Goal: Information Seeking & Learning: Learn about a topic

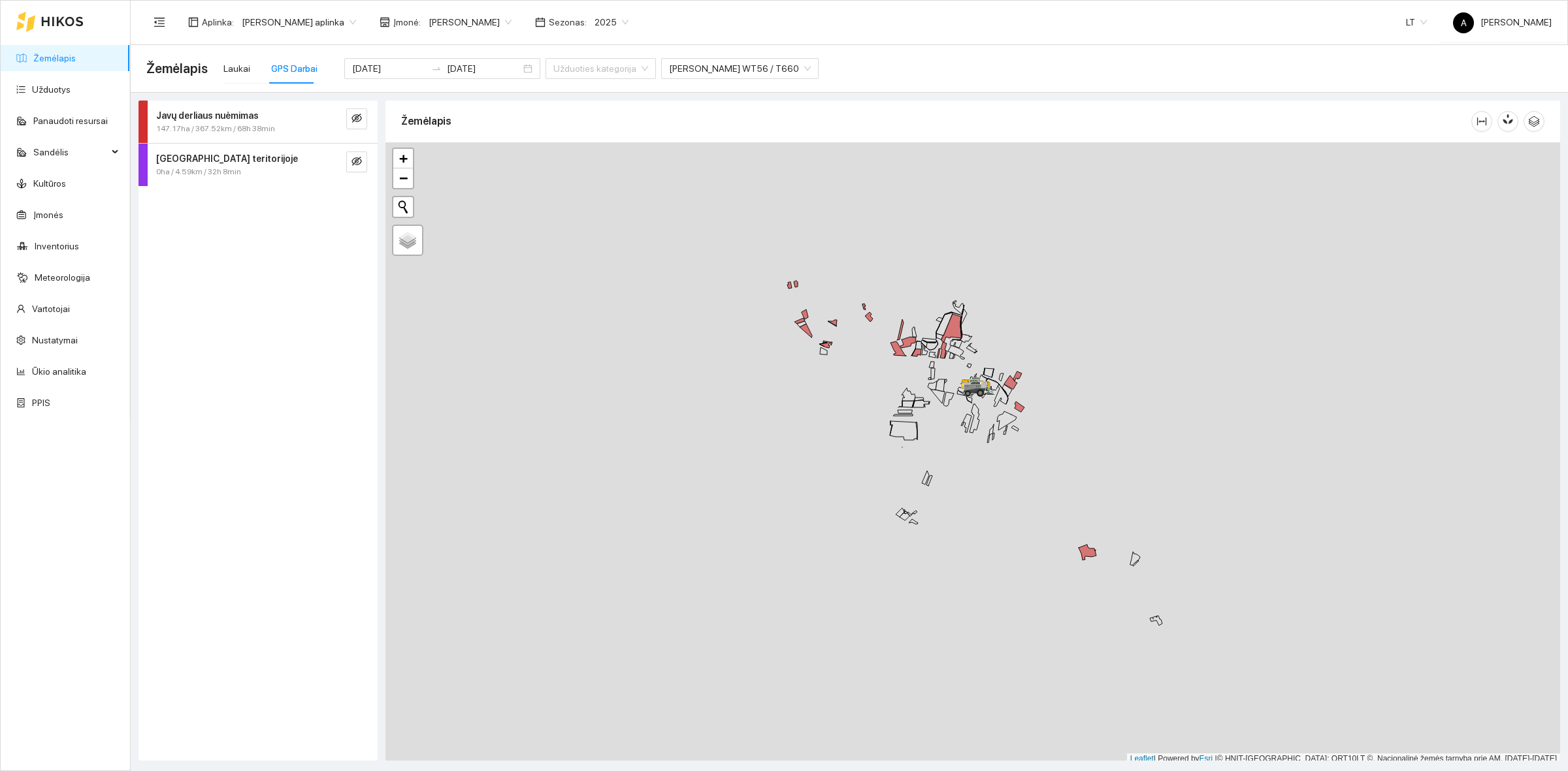
click at [746, 363] on div at bounding box center [972, 454] width 1174 height 622
drag, startPoint x: 237, startPoint y: 70, endPoint x: 542, endPoint y: 209, distance: 335.2
click at [237, 70] on div "Laukai" at bounding box center [237, 68] width 27 height 14
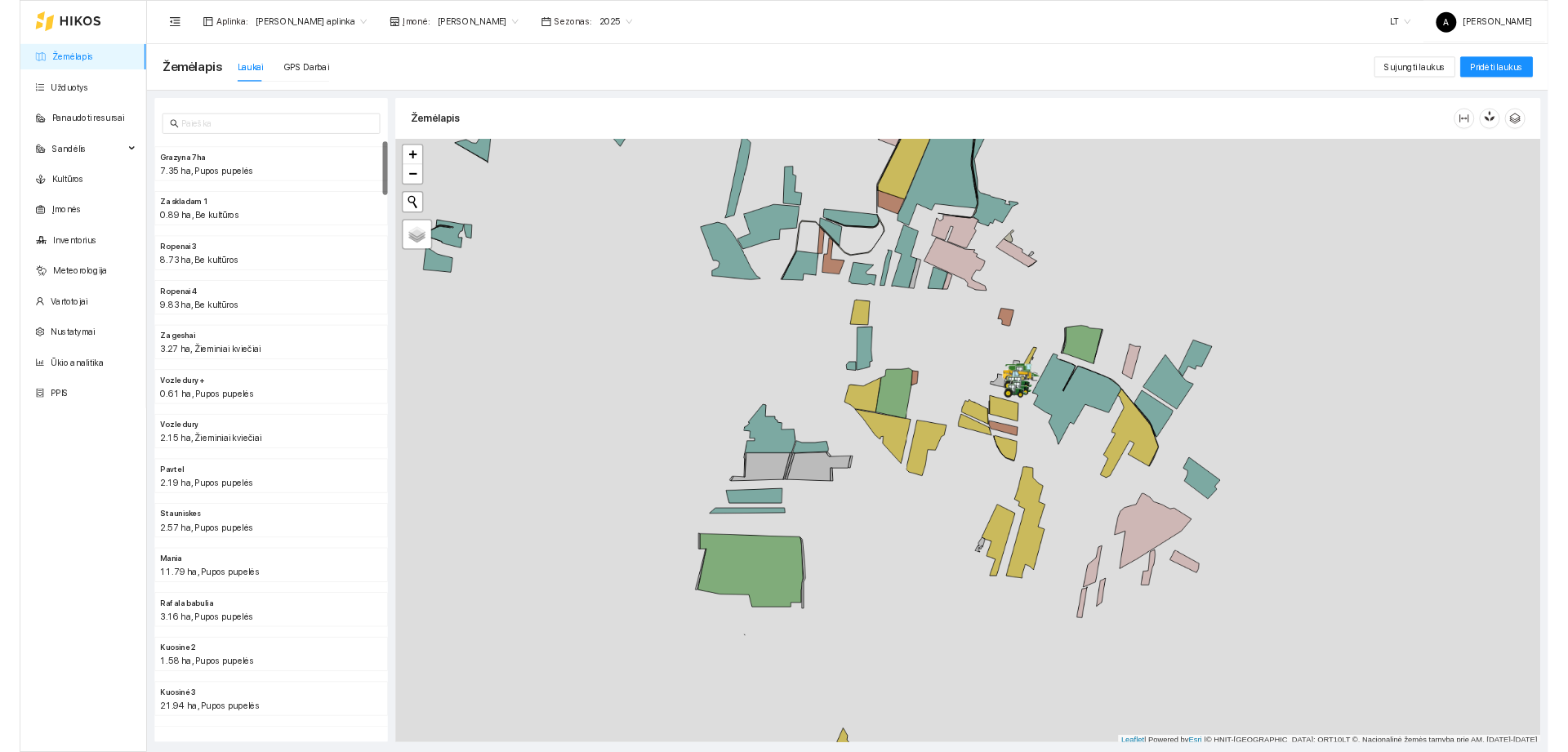
scroll to position [5, 0]
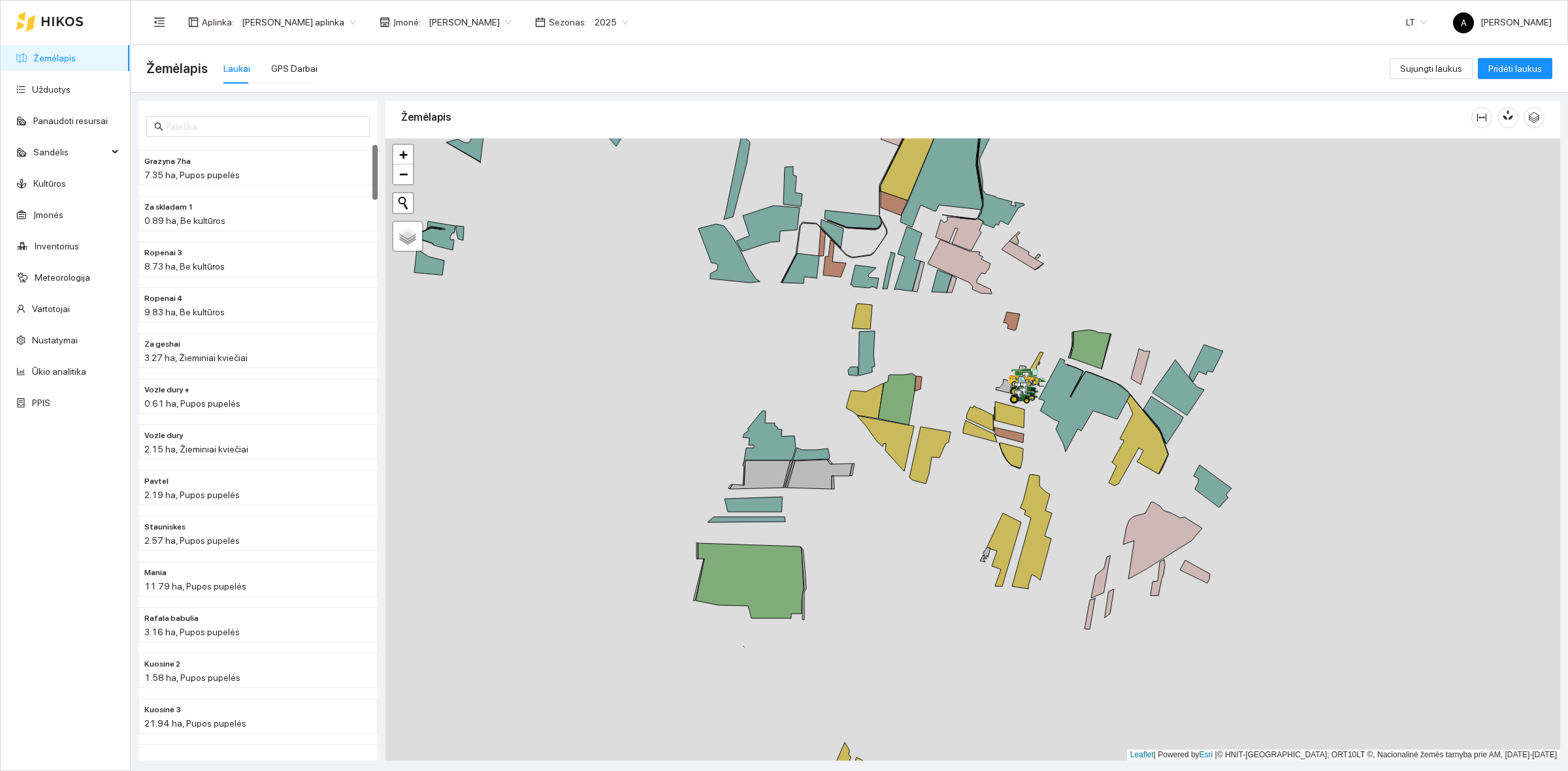
drag, startPoint x: 1007, startPoint y: 415, endPoint x: 934, endPoint y: 373, distance: 84.2
click at [934, 373] on div at bounding box center [972, 450] width 1174 height 622
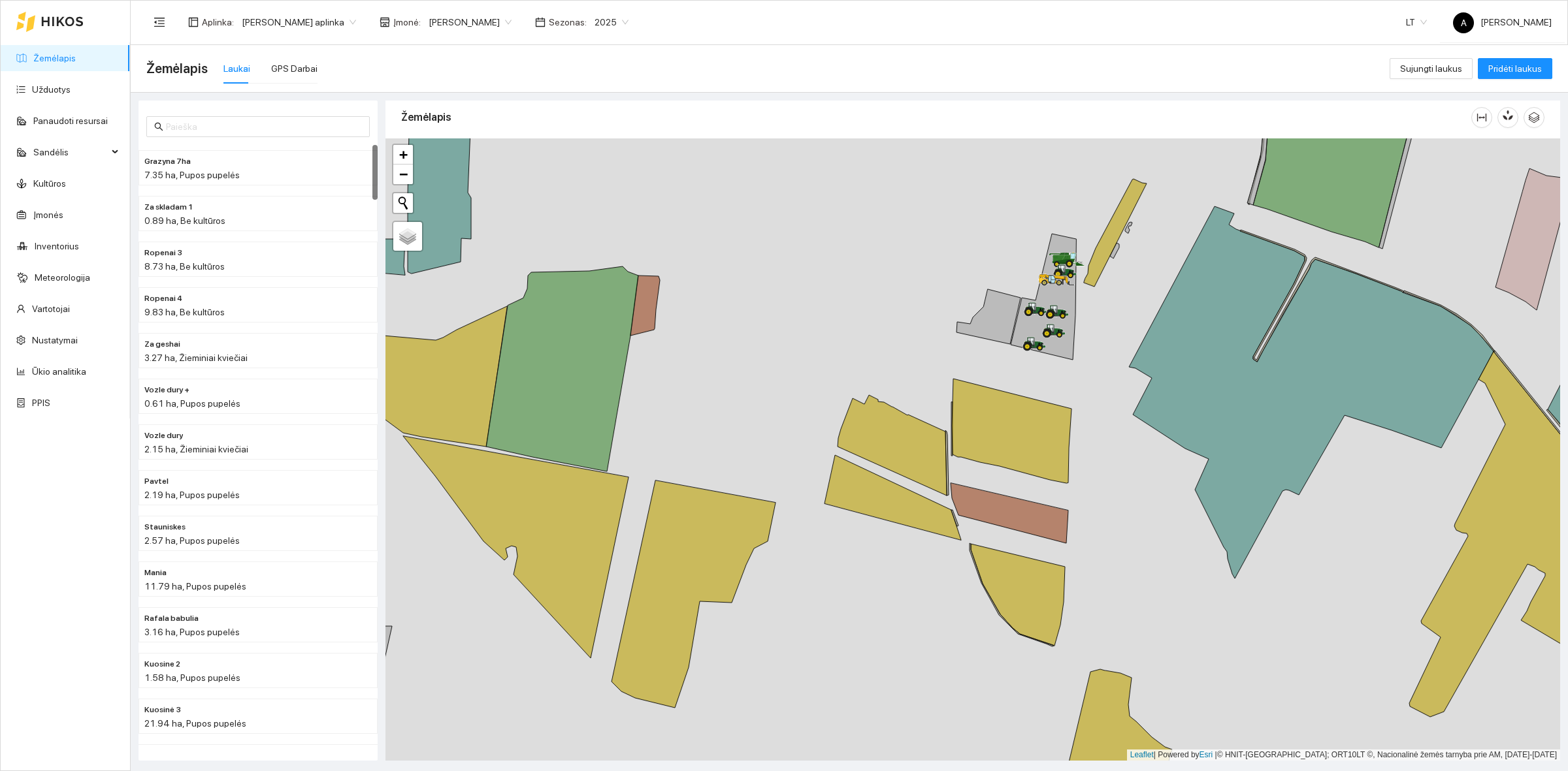
click at [1024, 286] on div at bounding box center [972, 450] width 1174 height 622
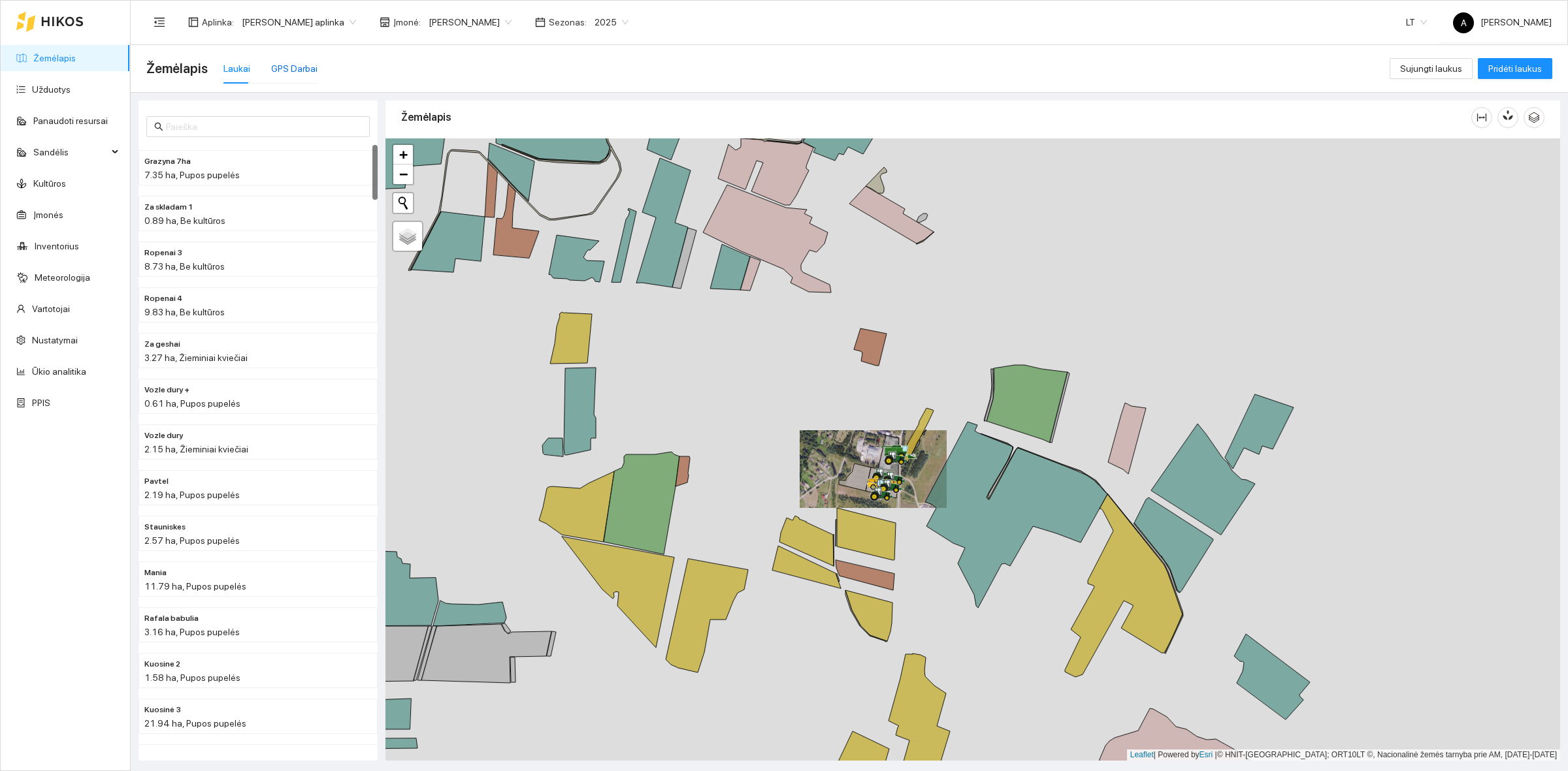
click at [309, 63] on div "GPS Darbai" at bounding box center [294, 68] width 47 height 14
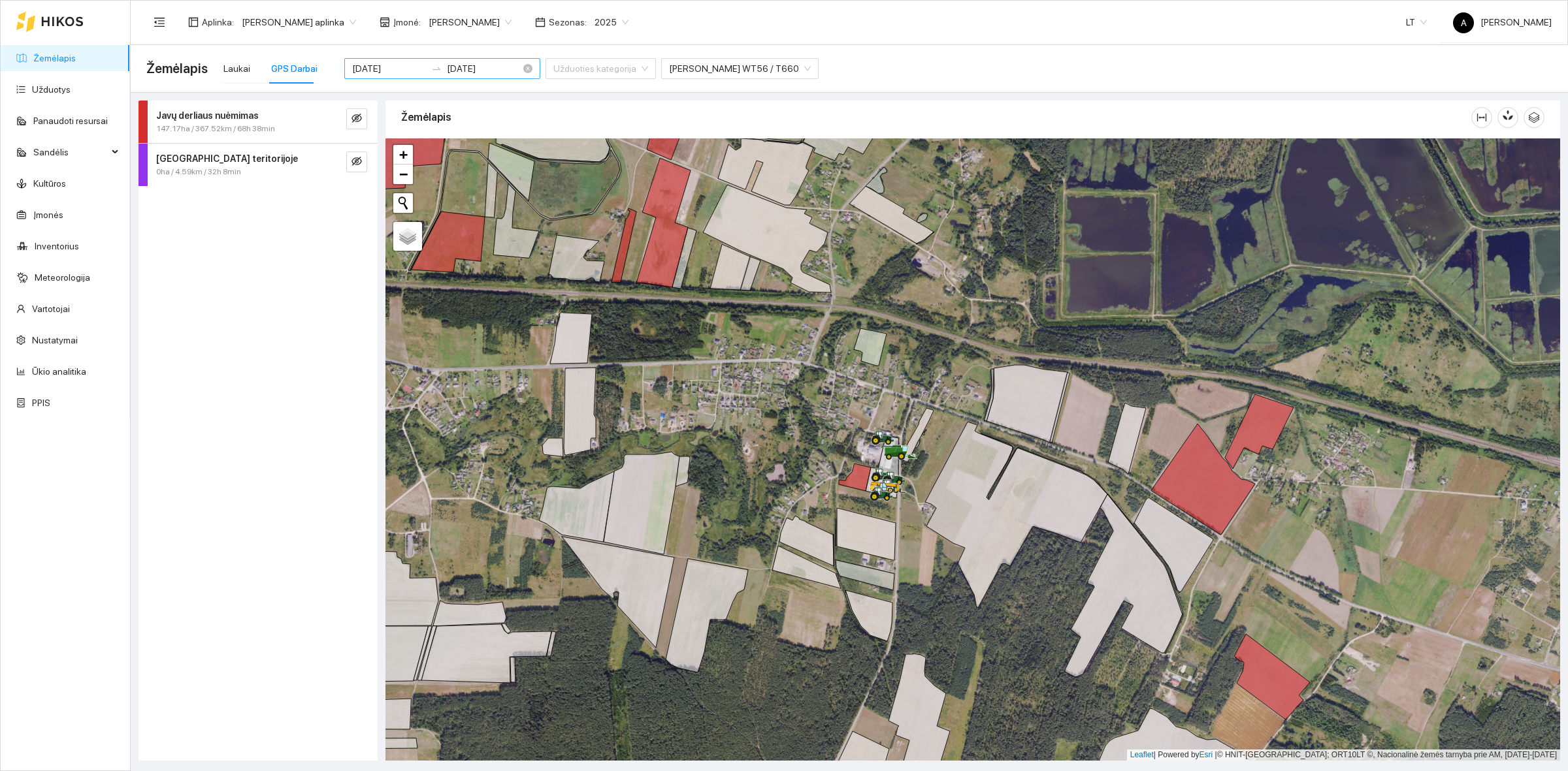
click at [485, 72] on input "2025-08-16" at bounding box center [484, 68] width 74 height 14
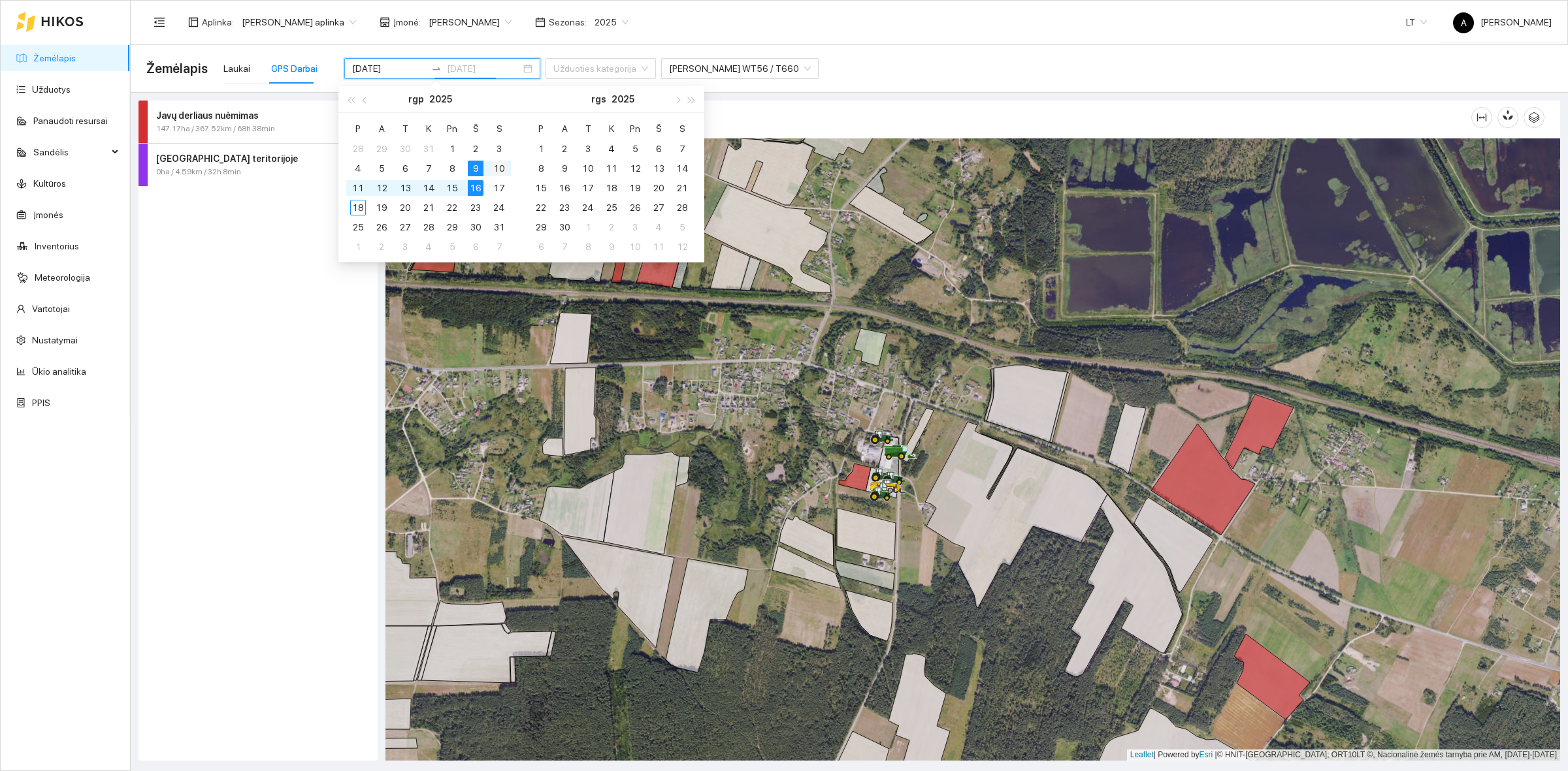
type input "2025-08-10"
click at [494, 165] on div "10" at bounding box center [498, 168] width 16 height 16
click at [498, 188] on table "P A T K Pn Š S 28 29 30 31 1 2 3 4 5 6 7 8 9 10 11 12 13 14 15 16 17 18 19 20 2…" at bounding box center [429, 187] width 165 height 138
type input "2025-08-09"
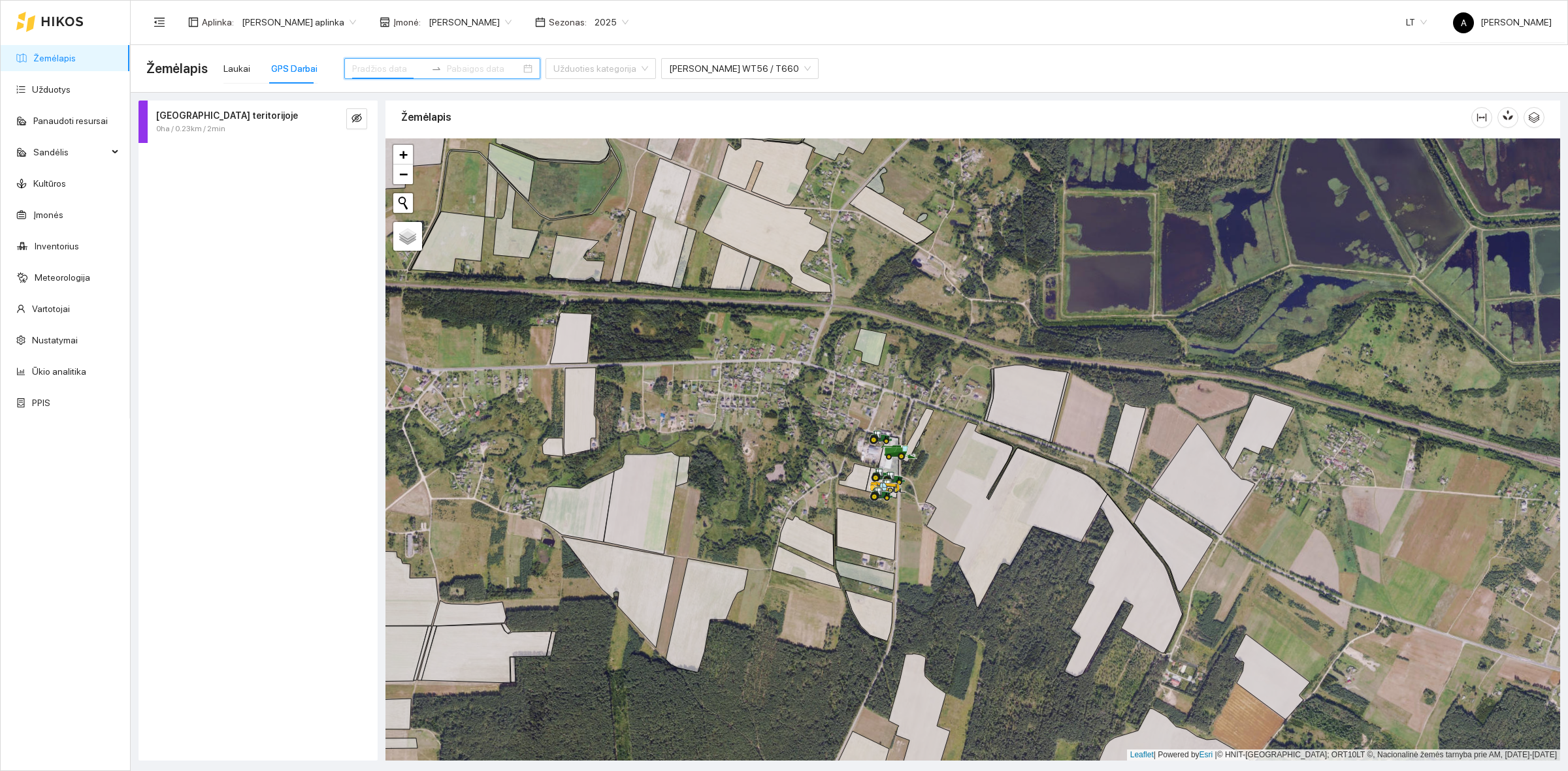
click at [471, 59] on div at bounding box center [442, 68] width 196 height 21
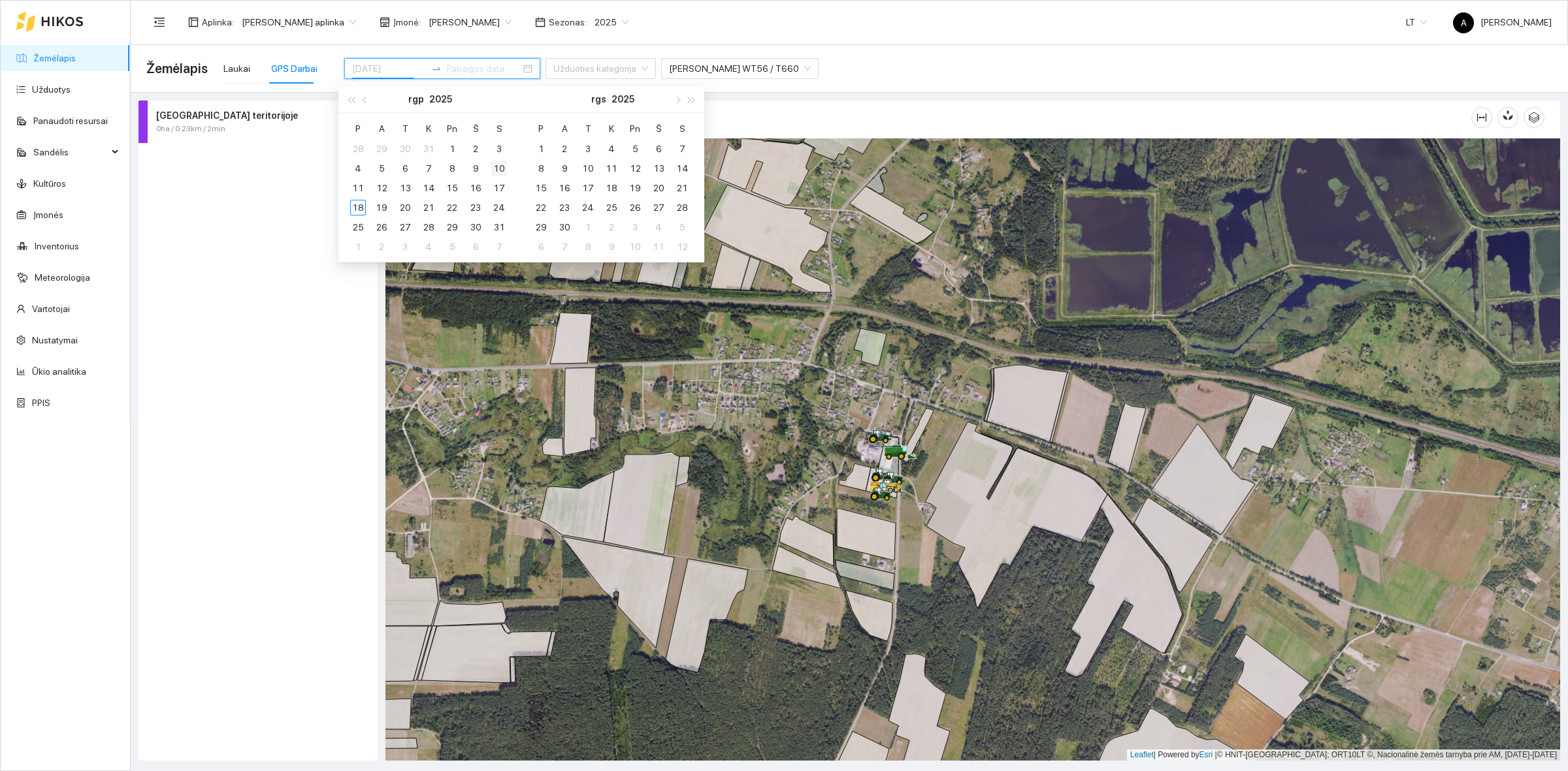
type input "2025-08-10"
click at [495, 168] on div "10" at bounding box center [498, 168] width 16 height 16
type input "2025-08-17"
click at [497, 190] on div "17" at bounding box center [498, 188] width 16 height 16
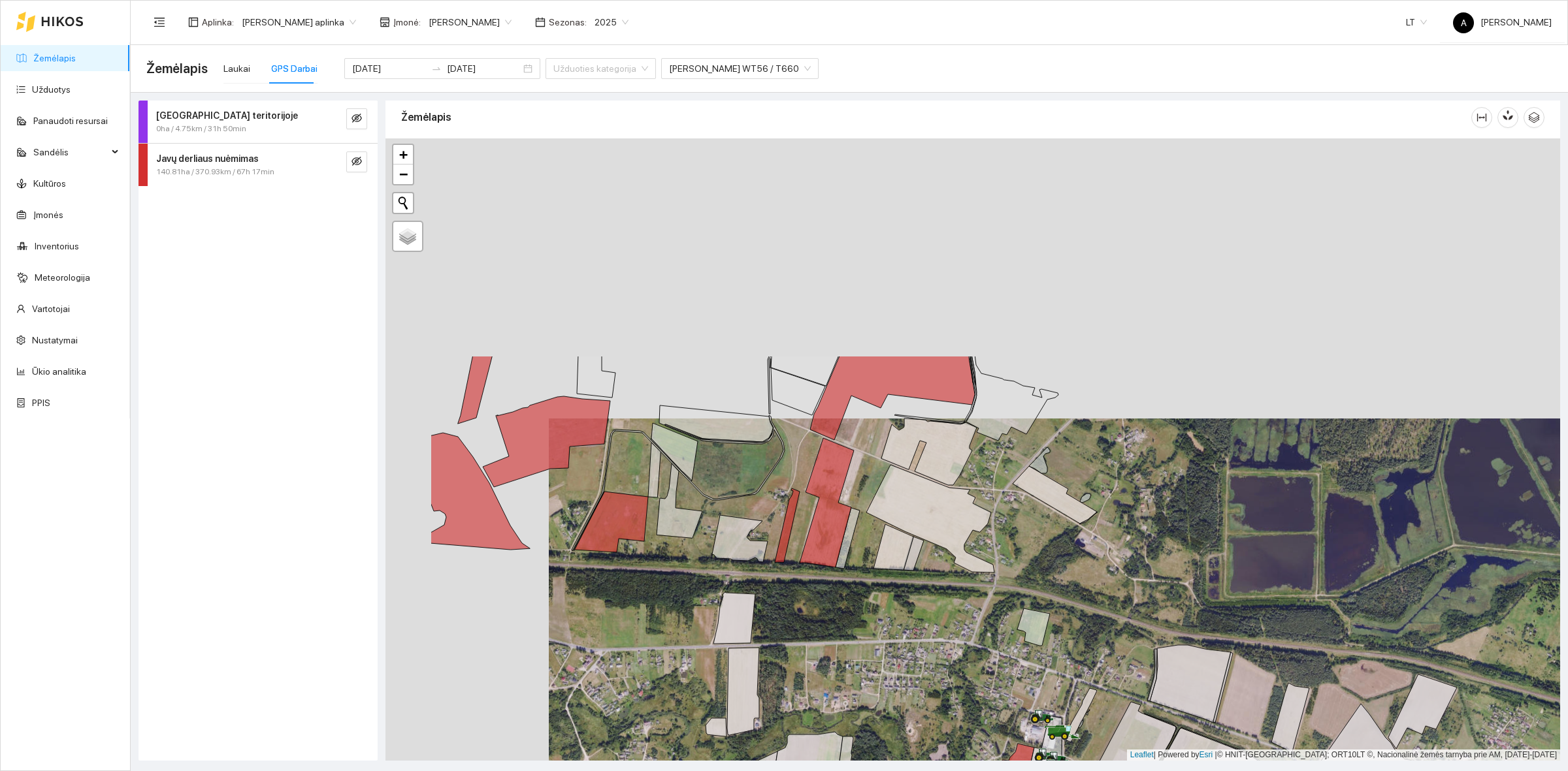
drag, startPoint x: 488, startPoint y: 329, endPoint x: 615, endPoint y: 469, distance: 189.0
click at [625, 534] on div at bounding box center [972, 450] width 1174 height 622
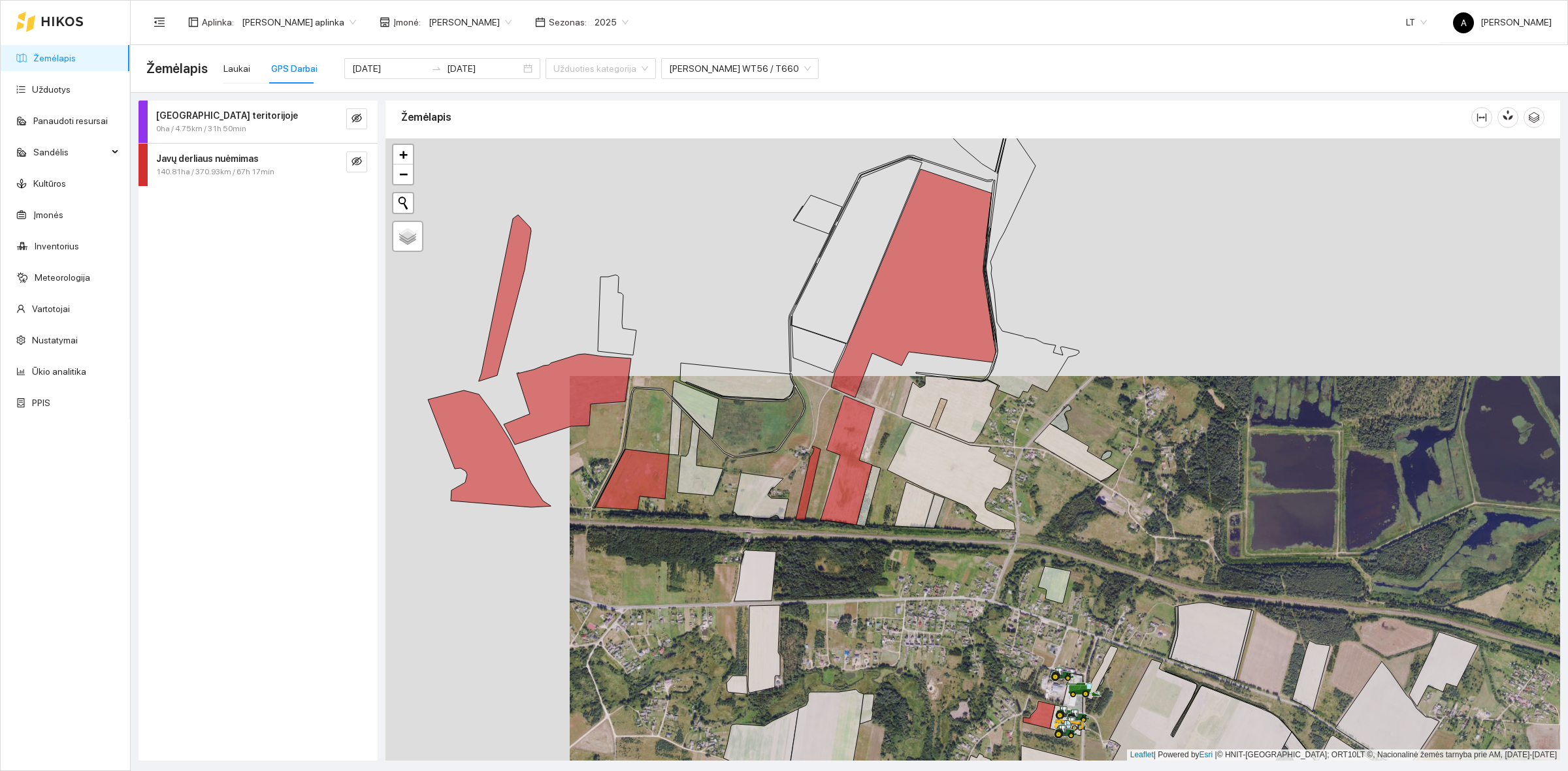
click at [266, 188] on div "Darbas teritorijoje 0ha / 4.75km / 31h 50min Javų derliaus nuėmimas 140.81ha / …" at bounding box center [258, 431] width 239 height 660
click at [282, 155] on div "Javų derliaus nuėmimas" at bounding box center [236, 158] width 160 height 14
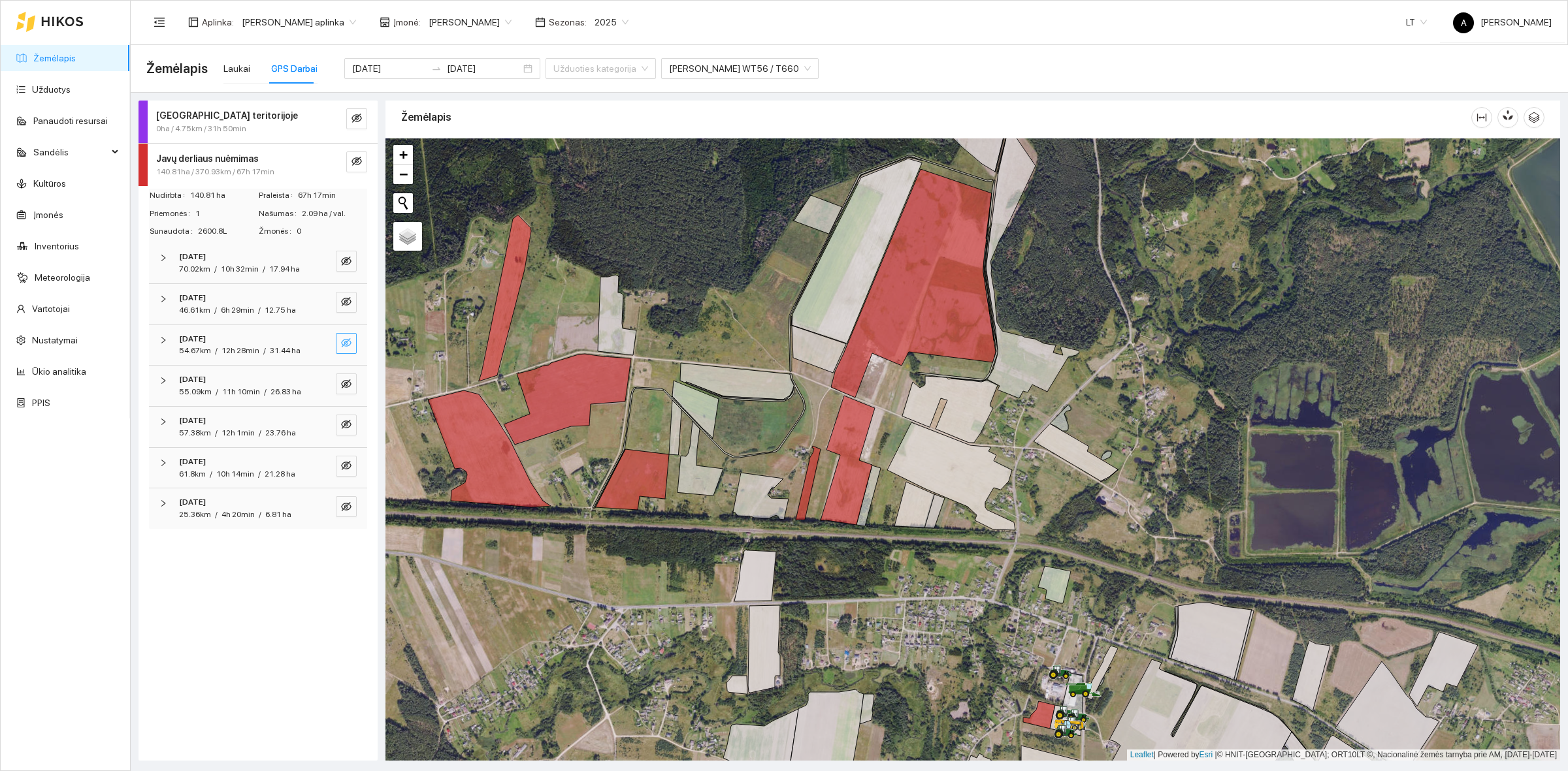
click at [343, 346] on icon "eye-invisible" at bounding box center [346, 343] width 10 height 9
click at [482, 262] on div at bounding box center [972, 450] width 1174 height 622
click at [348, 341] on icon "eye-invisible" at bounding box center [346, 343] width 10 height 9
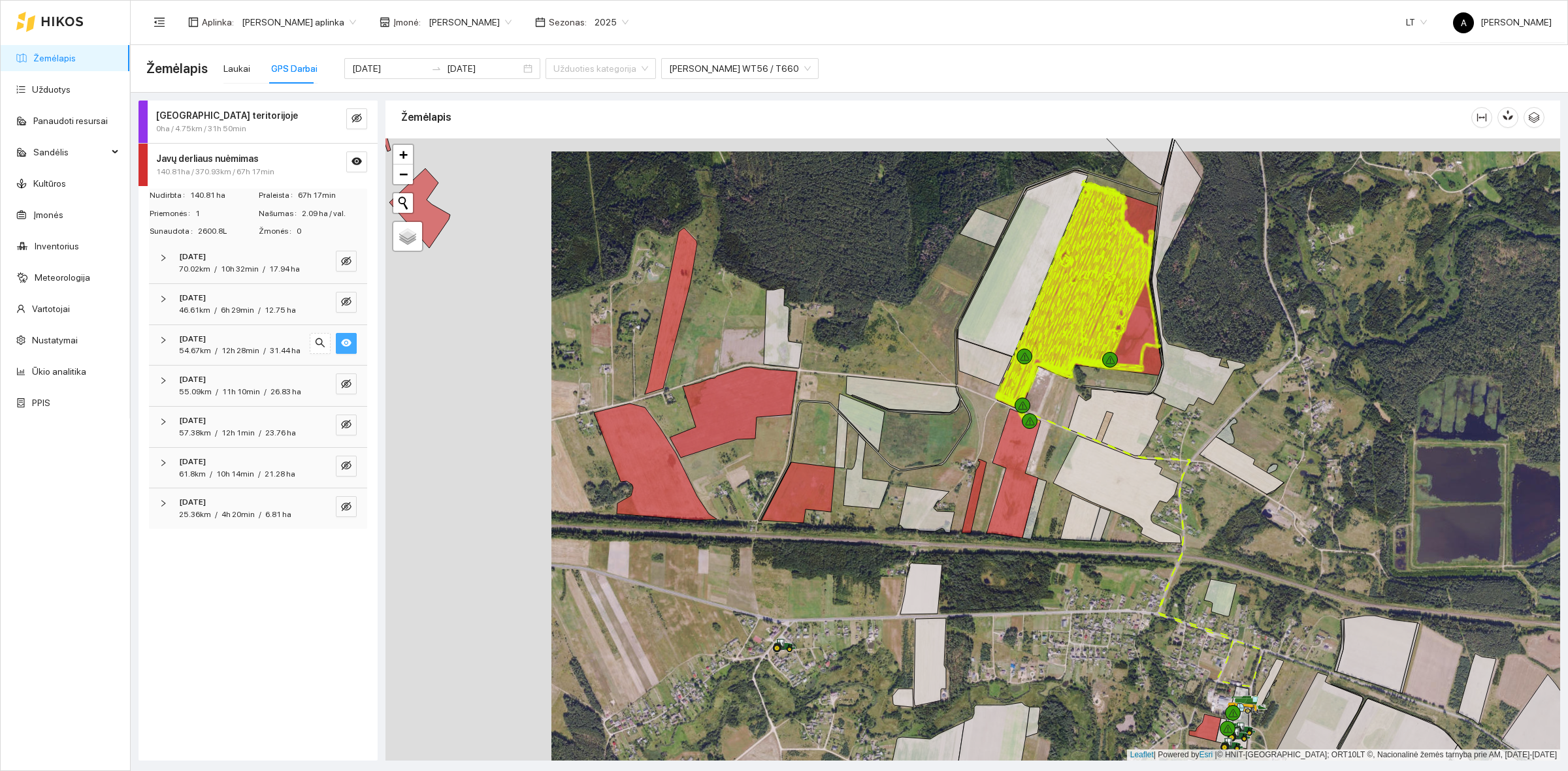
click at [347, 344] on icon "eye" at bounding box center [346, 343] width 10 height 8
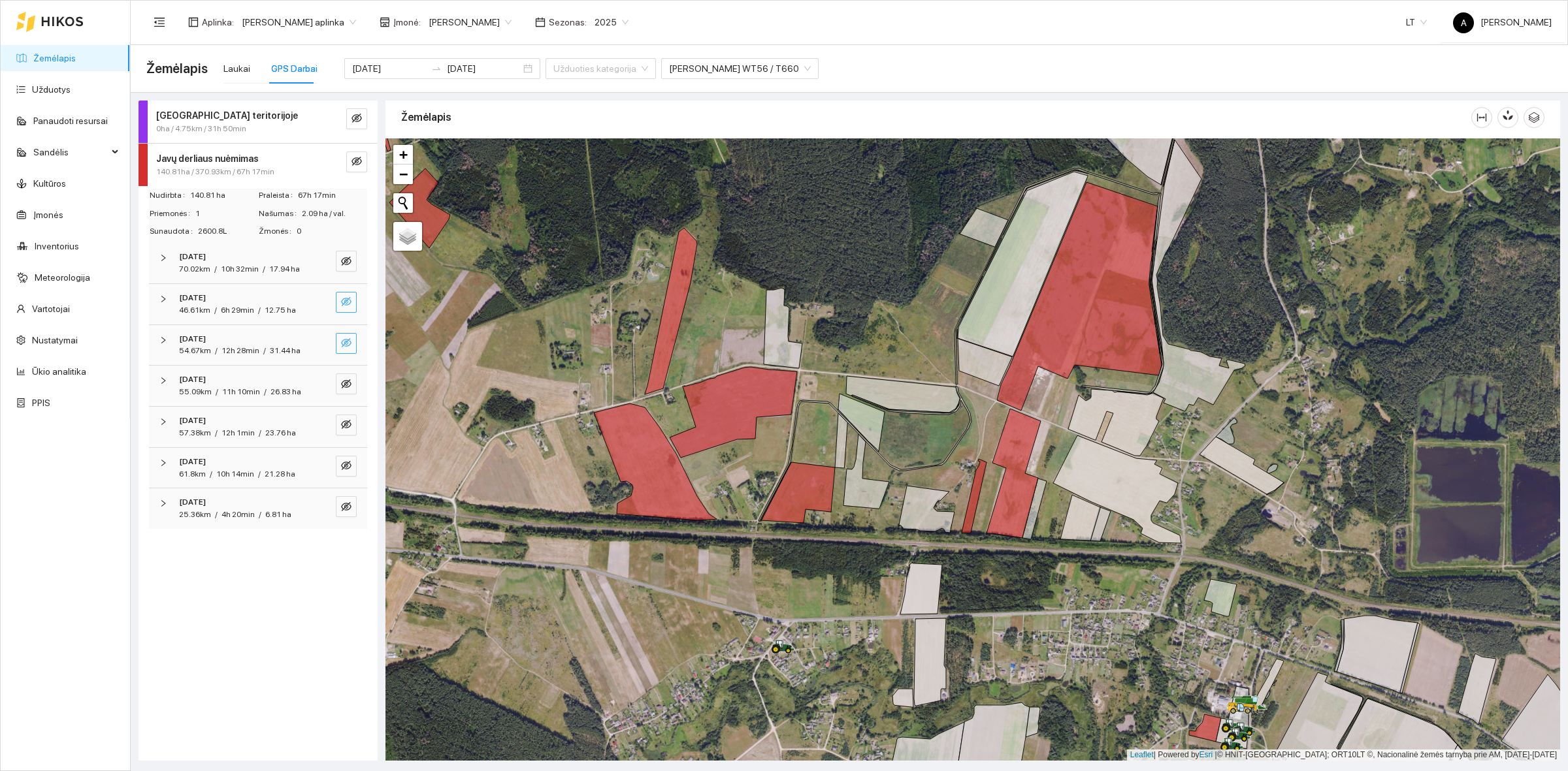
click at [344, 304] on icon "eye-invisible" at bounding box center [346, 302] width 10 height 9
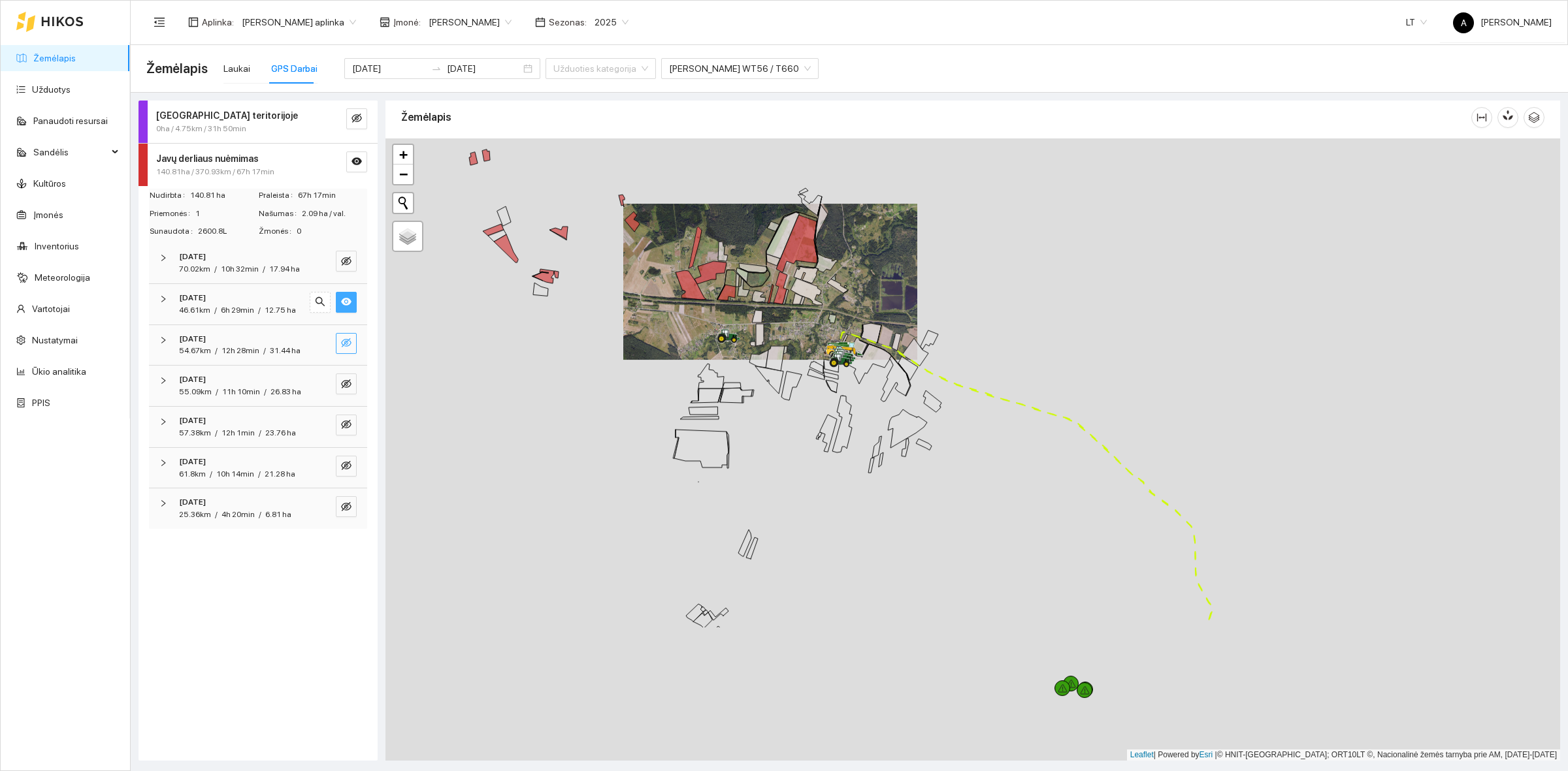
drag, startPoint x: 1174, startPoint y: 490, endPoint x: 822, endPoint y: 290, distance: 404.9
click at [822, 290] on div at bounding box center [972, 450] width 1174 height 622
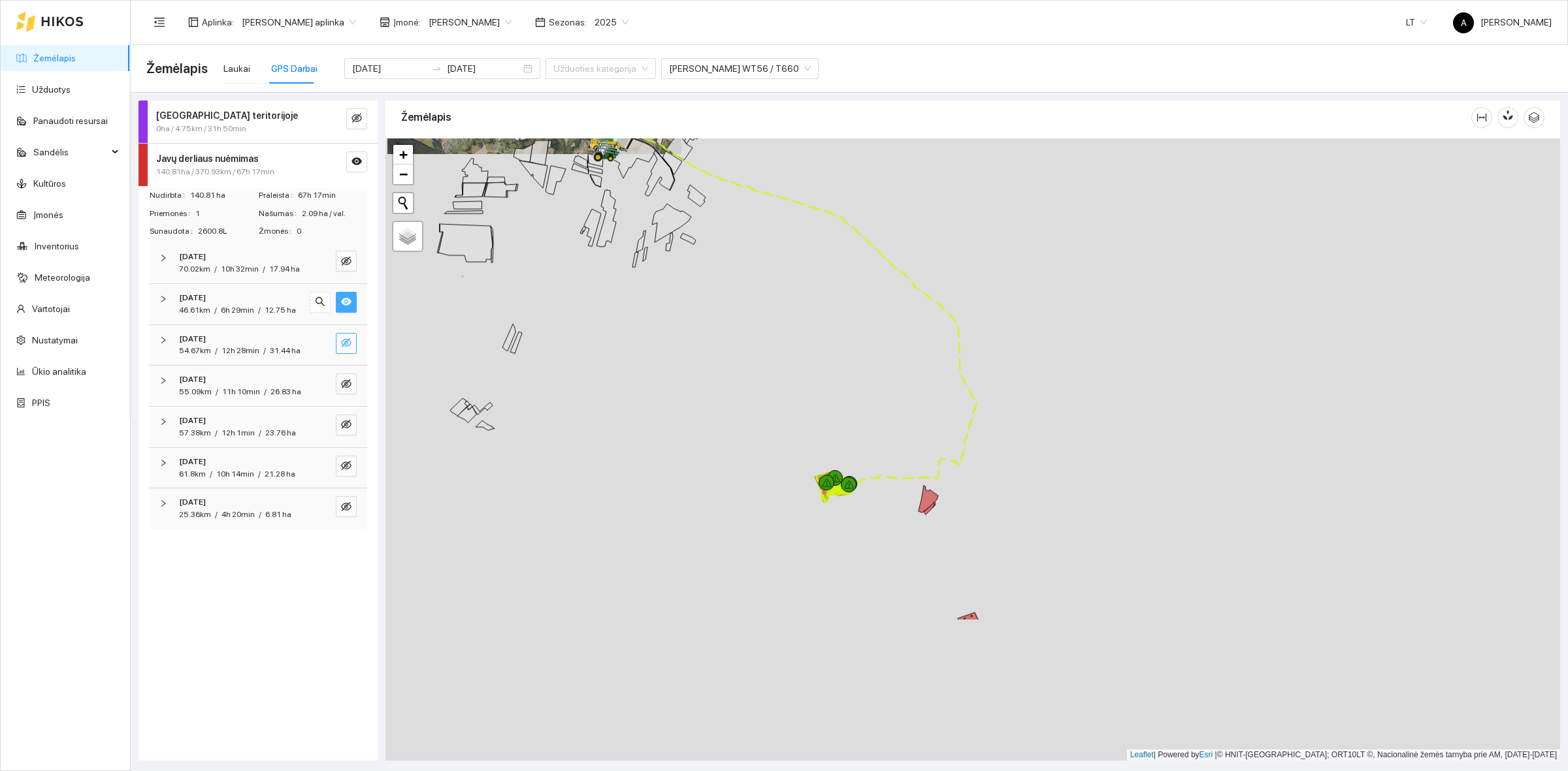
drag, startPoint x: 1080, startPoint y: 448, endPoint x: 870, endPoint y: 260, distance: 281.9
click at [869, 259] on div at bounding box center [972, 450] width 1174 height 622
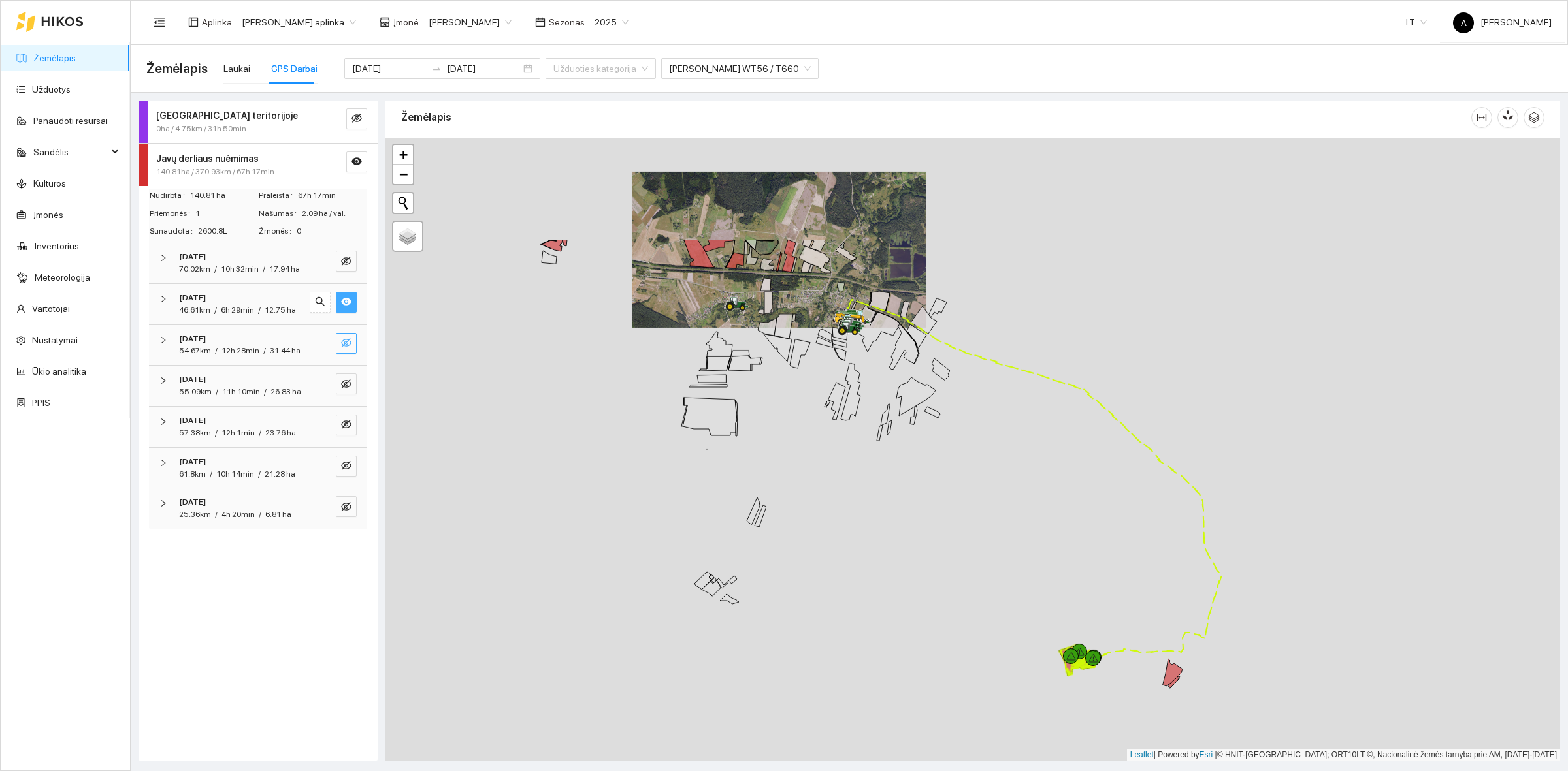
drag, startPoint x: 700, startPoint y: 297, endPoint x: 821, endPoint y: 470, distance: 211.1
click at [949, 514] on div at bounding box center [972, 450] width 1174 height 622
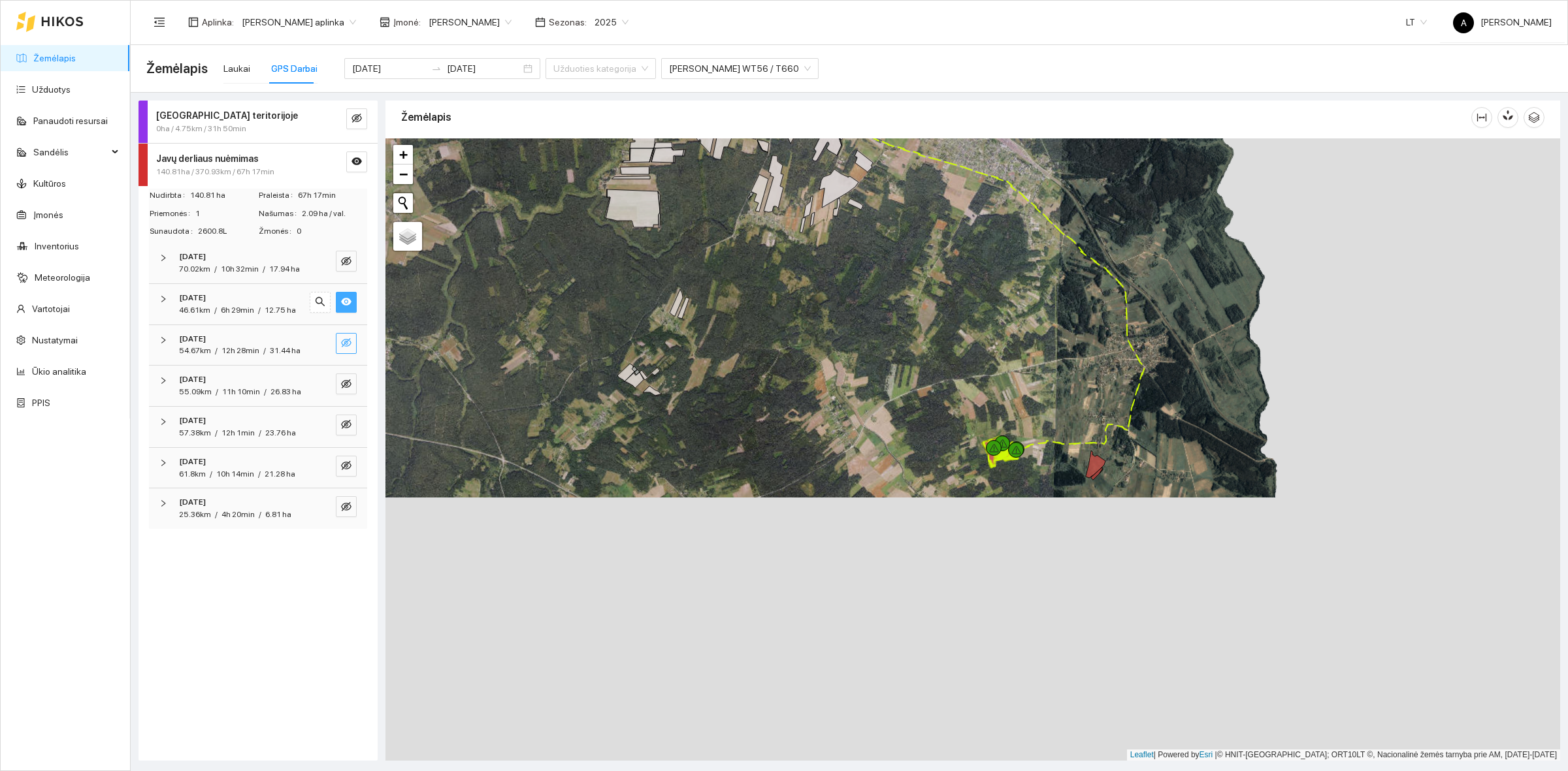
drag, startPoint x: 1064, startPoint y: 647, endPoint x: 911, endPoint y: 384, distance: 304.3
click at [958, 386] on div at bounding box center [972, 450] width 1174 height 622
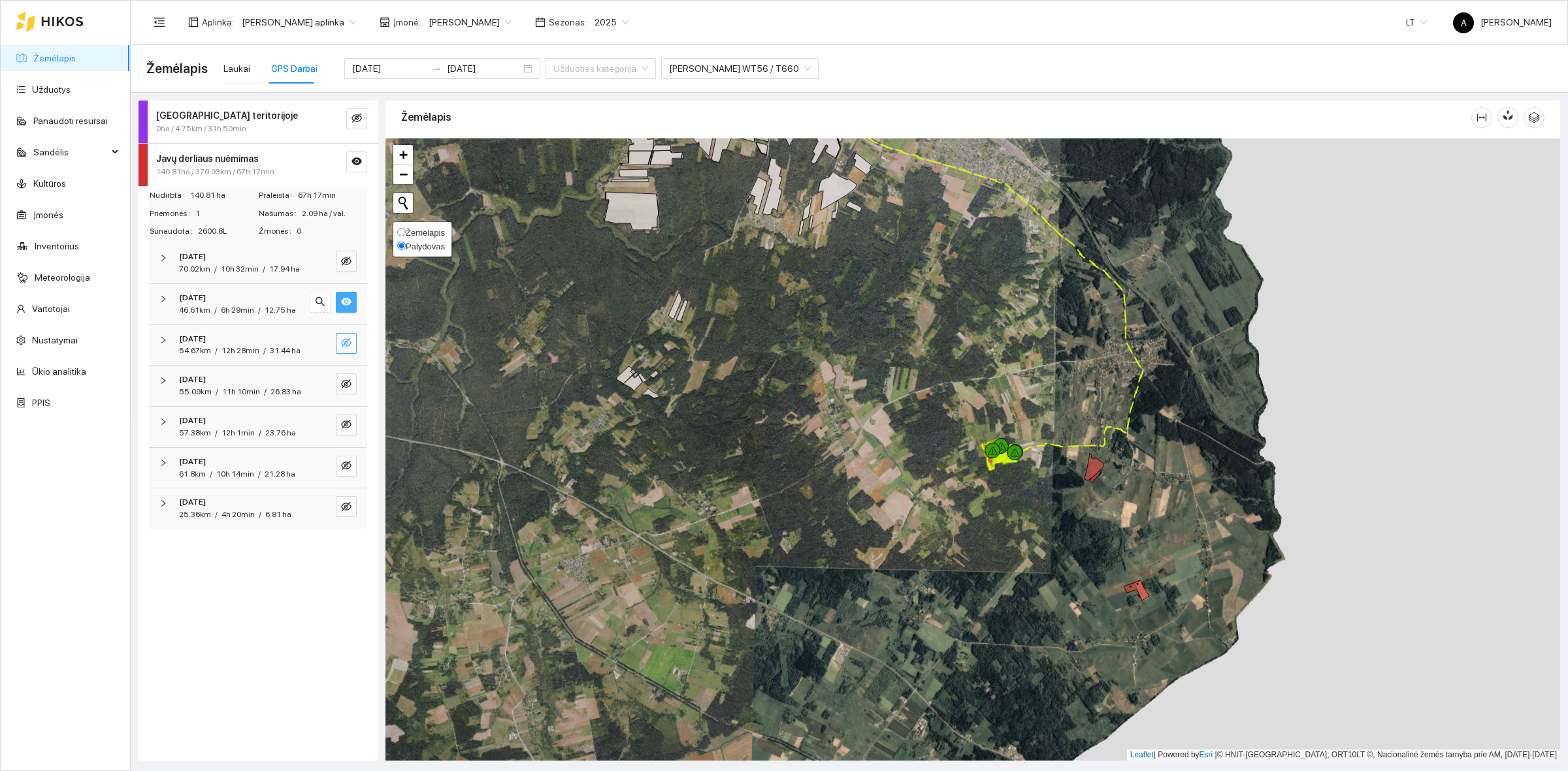
click at [415, 230] on span "Žemėlapis" at bounding box center [425, 233] width 39 height 10
click at [406, 230] on input "Žemėlapis" at bounding box center [401, 232] width 9 height 9
radio input "true"
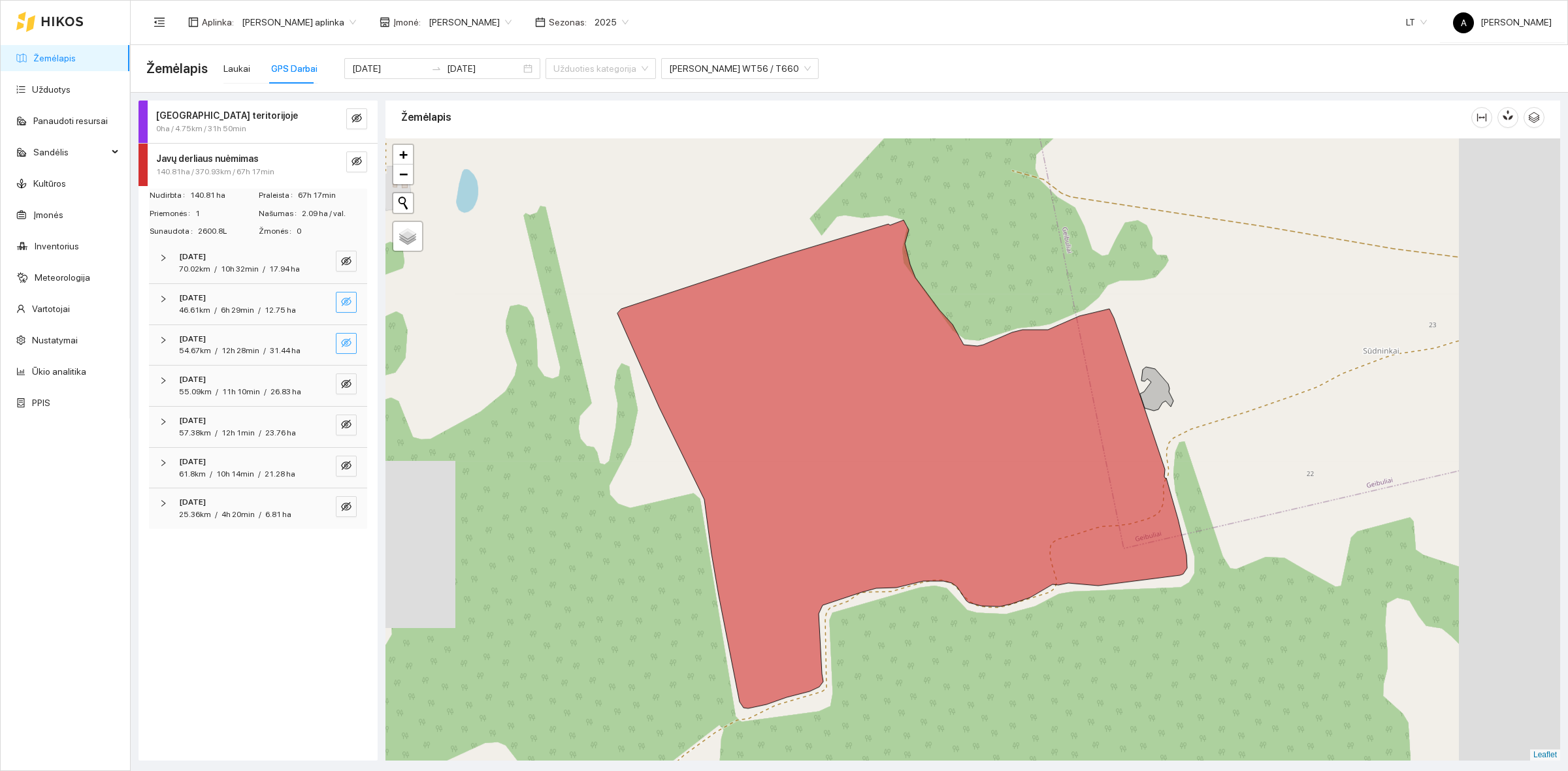
scroll to position [4, 0]
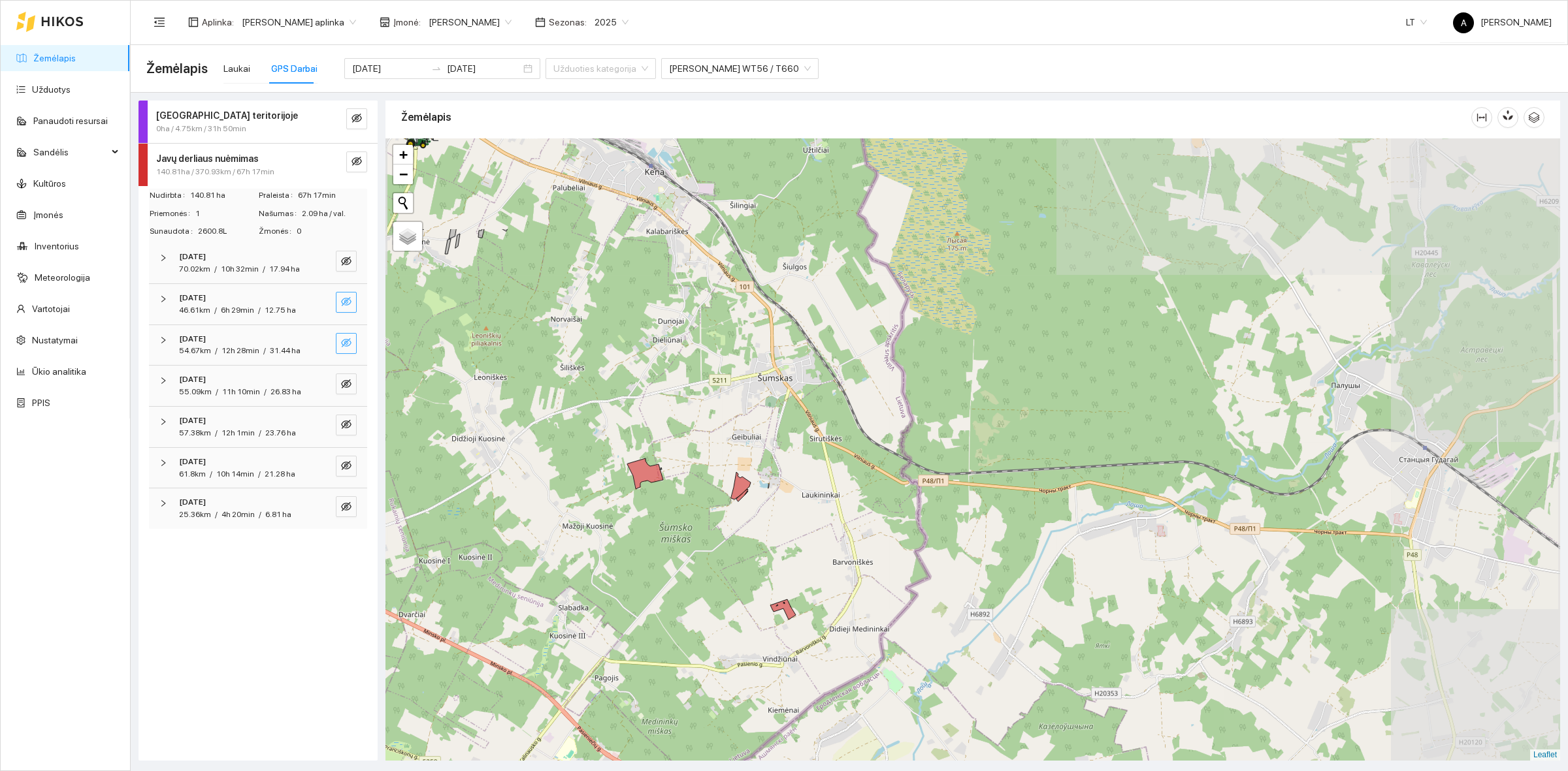
drag, startPoint x: 1333, startPoint y: 431, endPoint x: 706, endPoint y: 585, distance: 645.6
click at [706, 585] on div at bounding box center [972, 450] width 1174 height 622
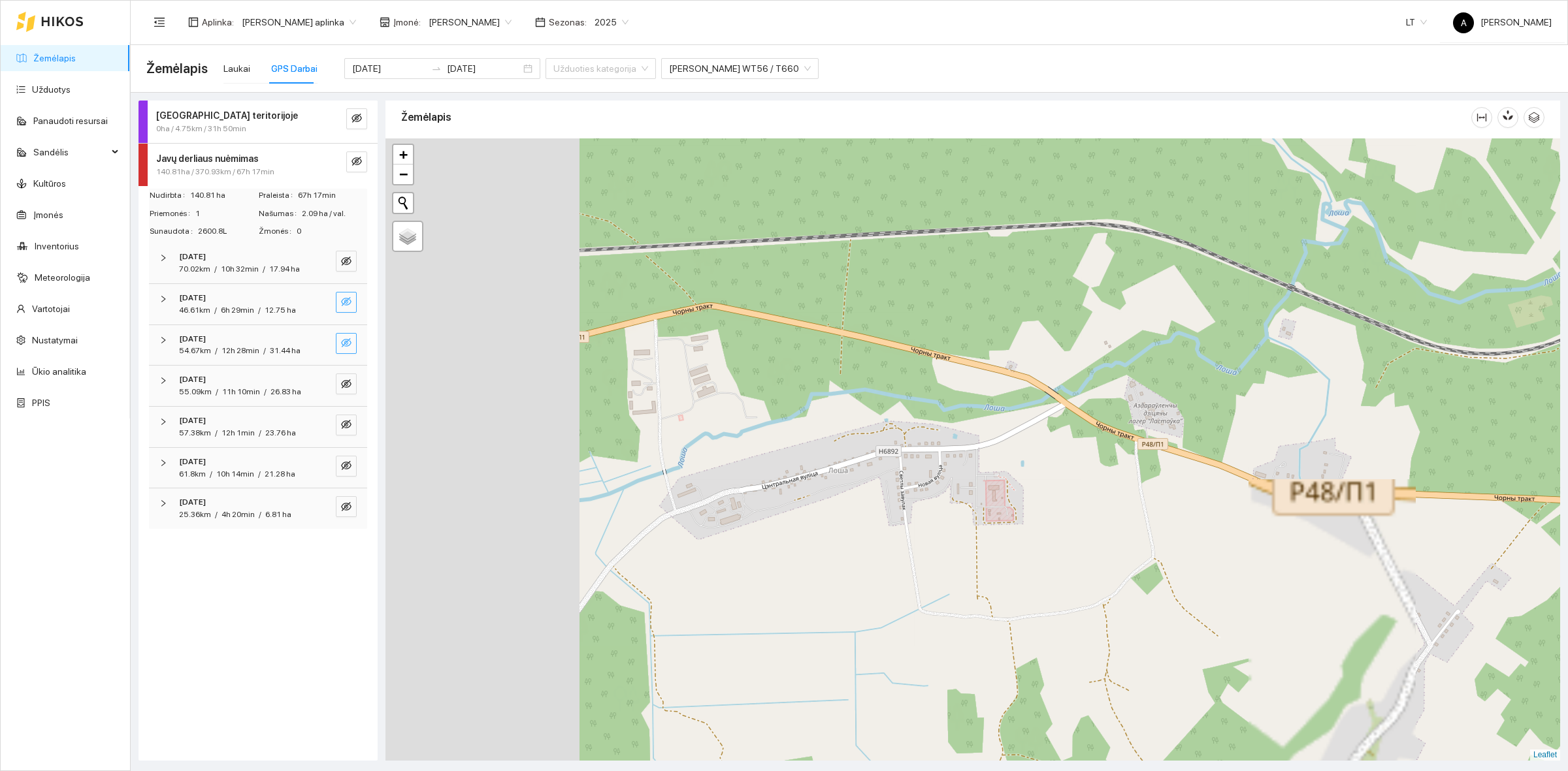
drag, startPoint x: 1034, startPoint y: 390, endPoint x: 1567, endPoint y: 396, distance: 533.0
click at [1567, 408] on main "Žemėlapis Laukai GPS Darbai 2025-08-10 2025-08-17 Užduoties kategorija John Dee…" at bounding box center [849, 408] width 1437 height 726
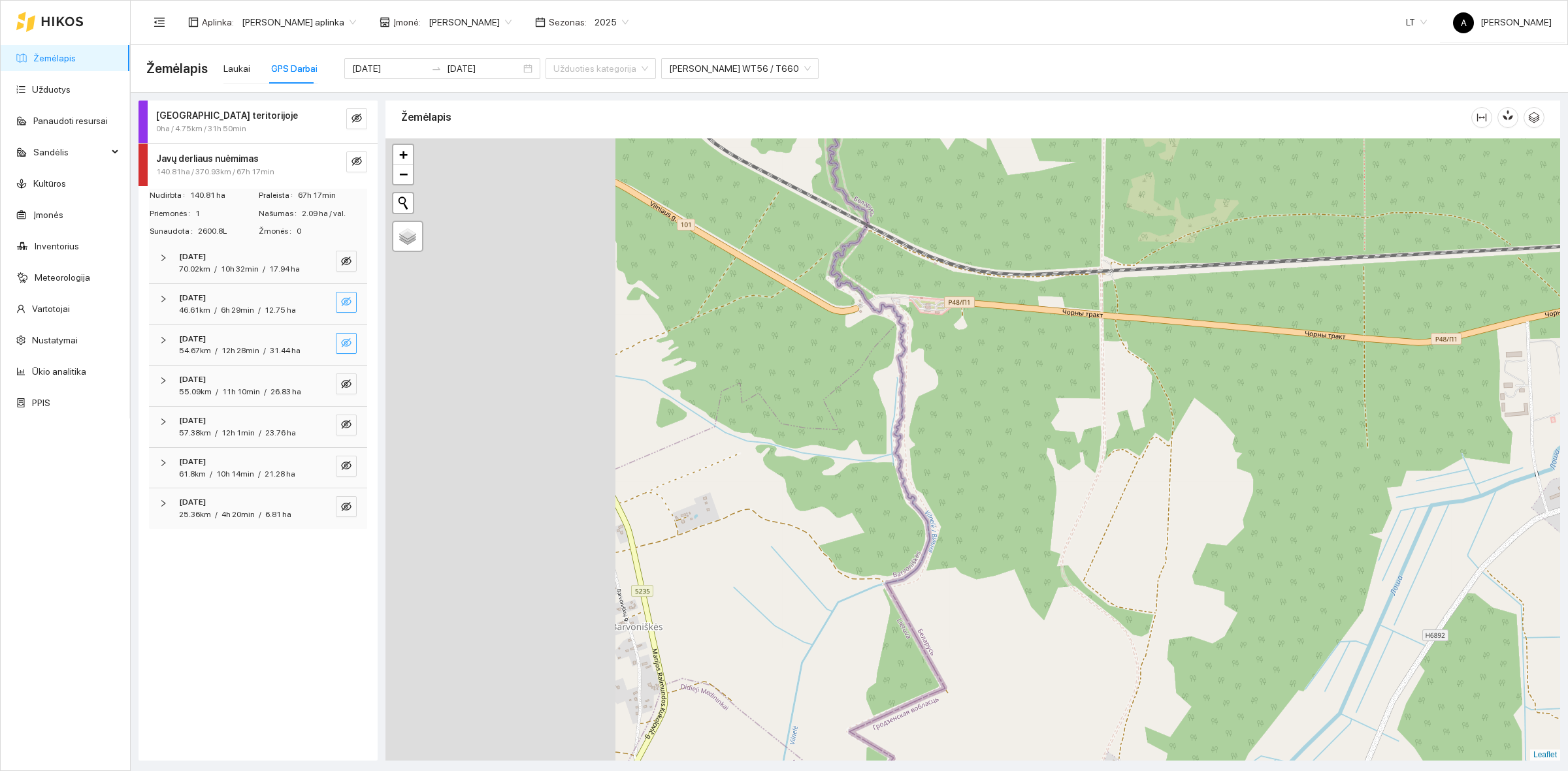
drag, startPoint x: 783, startPoint y: 366, endPoint x: 1259, endPoint y: 329, distance: 477.4
click at [1268, 327] on div at bounding box center [972, 450] width 1174 height 622
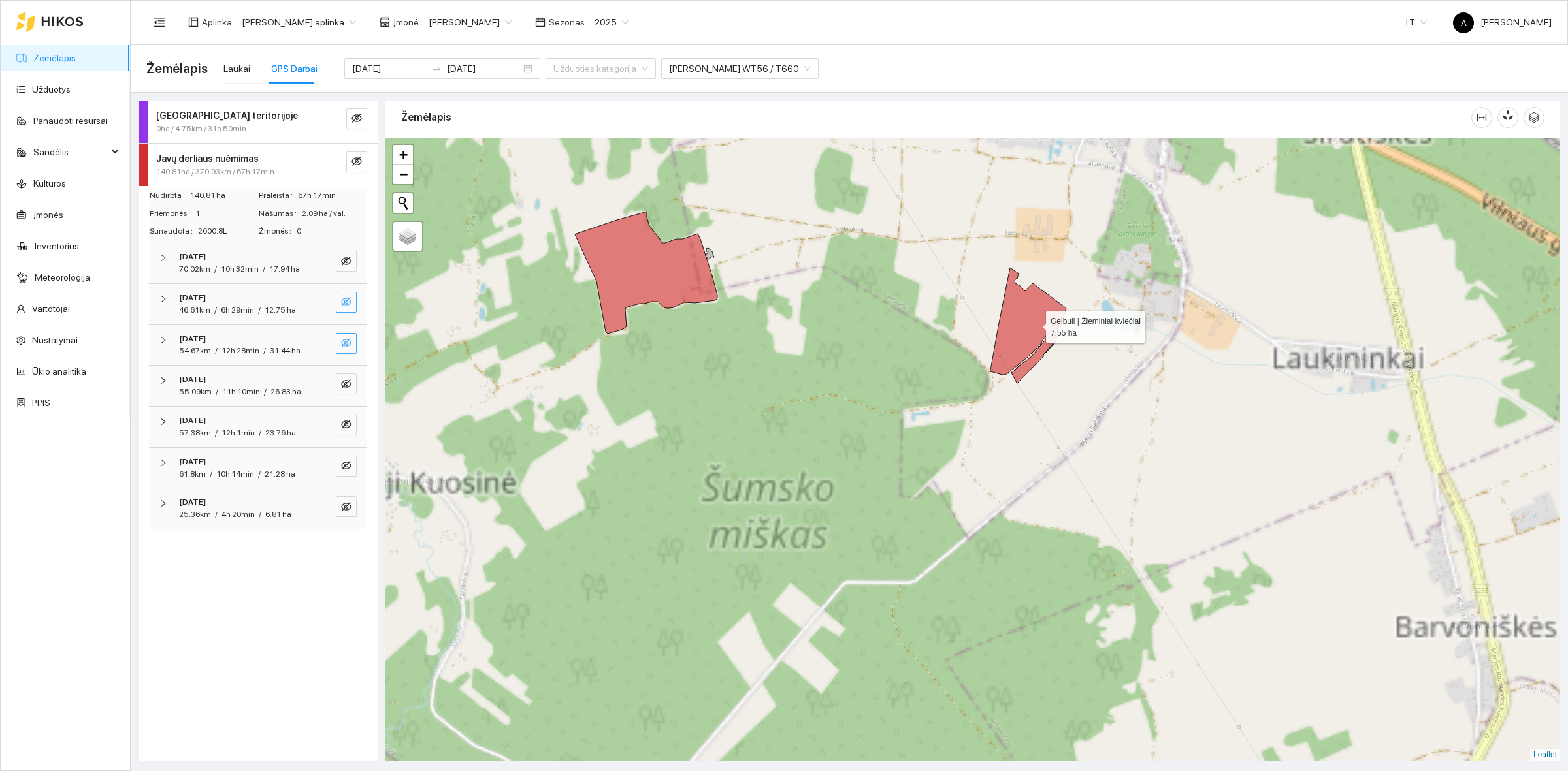
click at [1034, 324] on icon at bounding box center [1028, 321] width 76 height 107
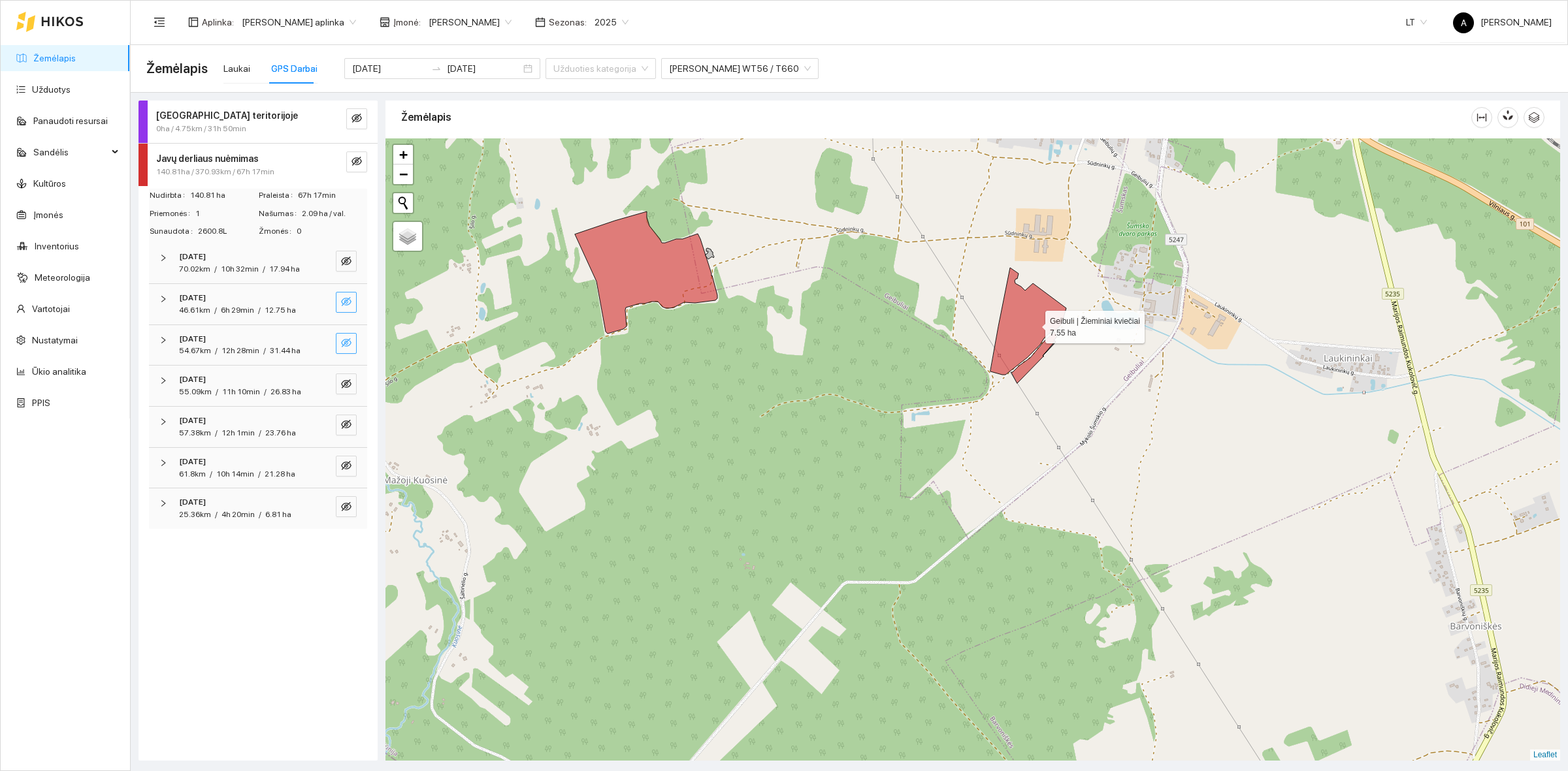
click at [1033, 324] on icon at bounding box center [1028, 321] width 76 height 107
click at [1011, 338] on icon at bounding box center [1028, 321] width 76 height 107
click at [245, 67] on div "Laukai" at bounding box center [237, 68] width 27 height 14
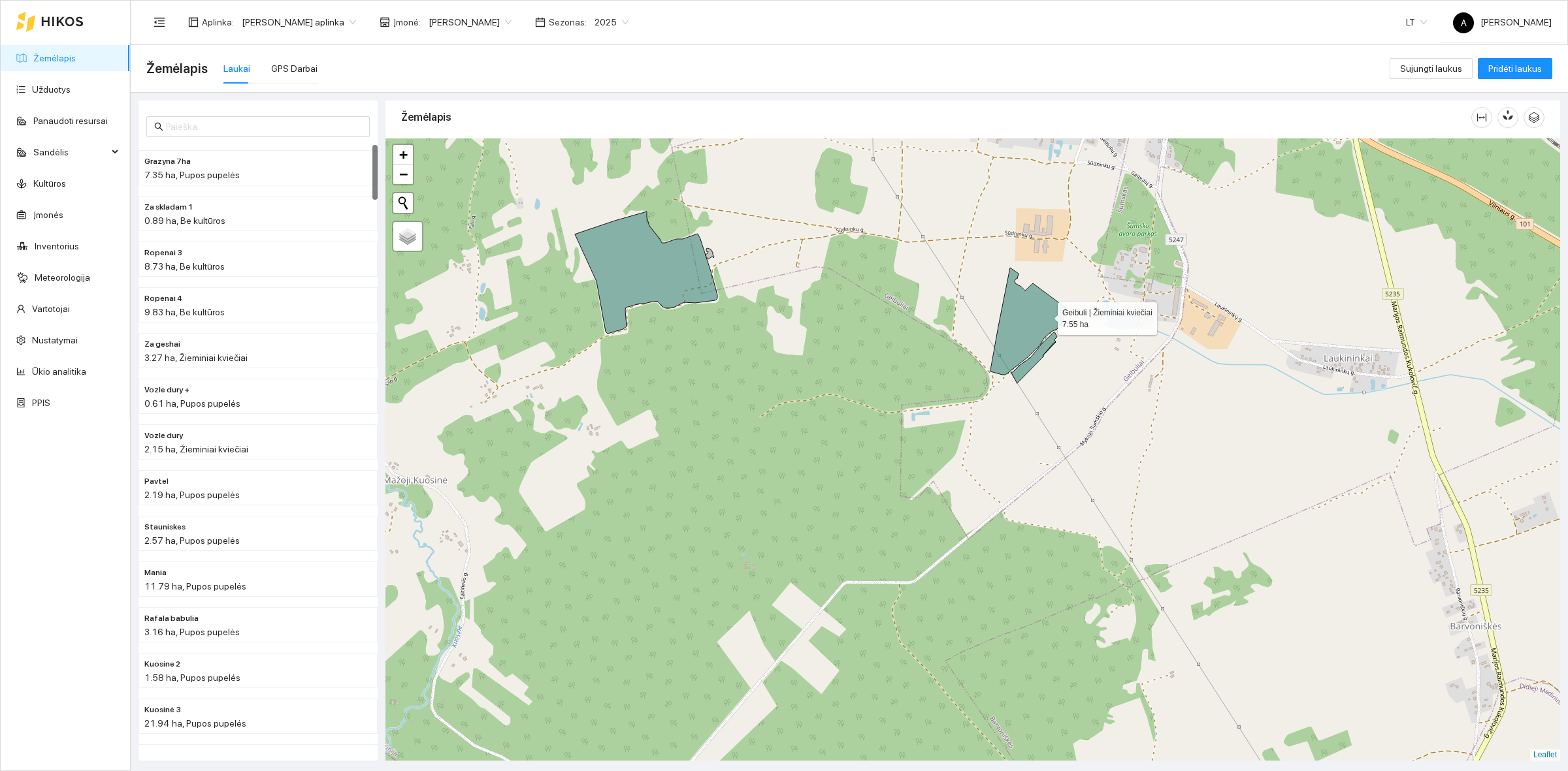
click at [1046, 315] on icon at bounding box center [1028, 321] width 76 height 107
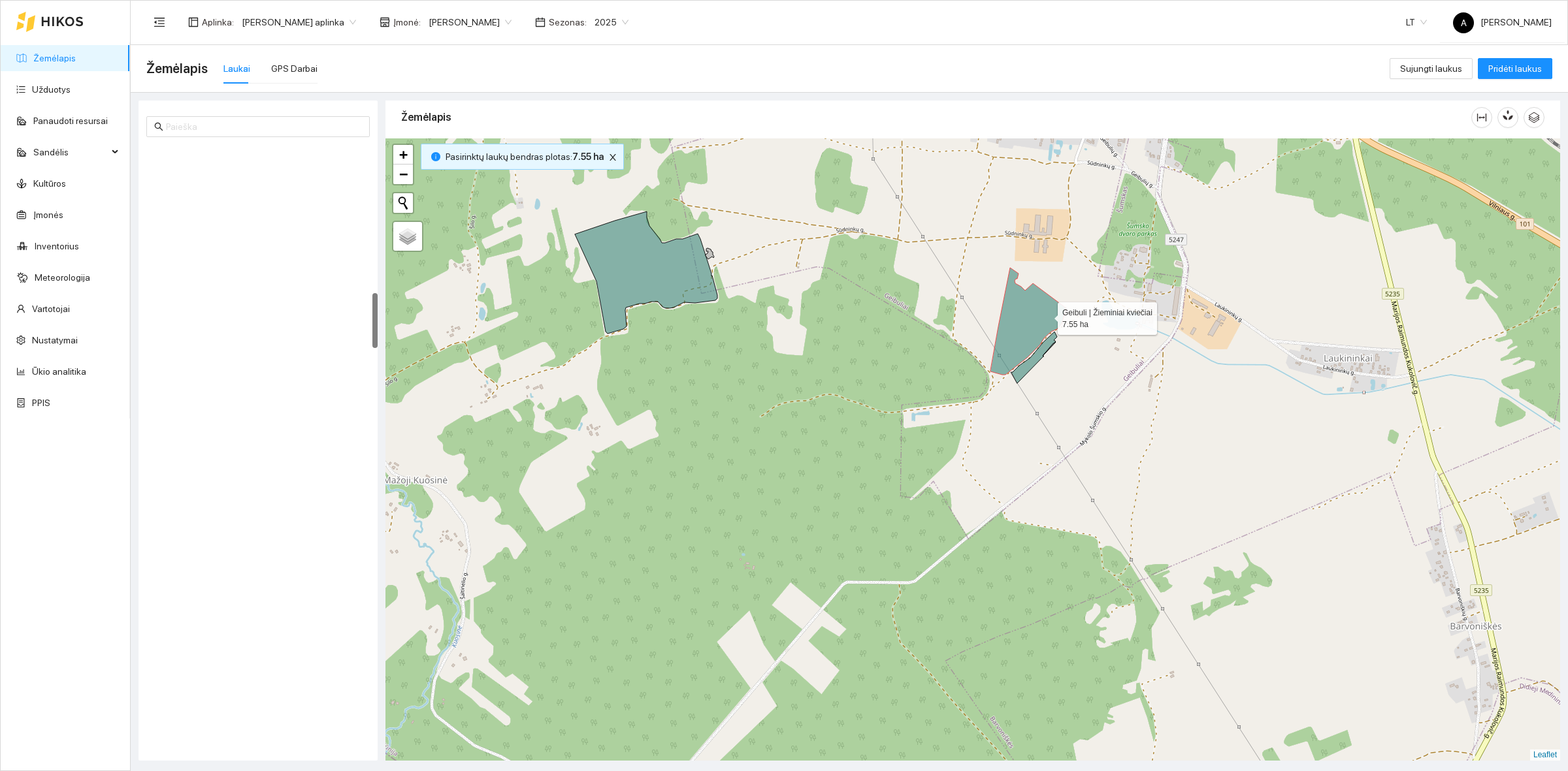
scroll to position [1597, 0]
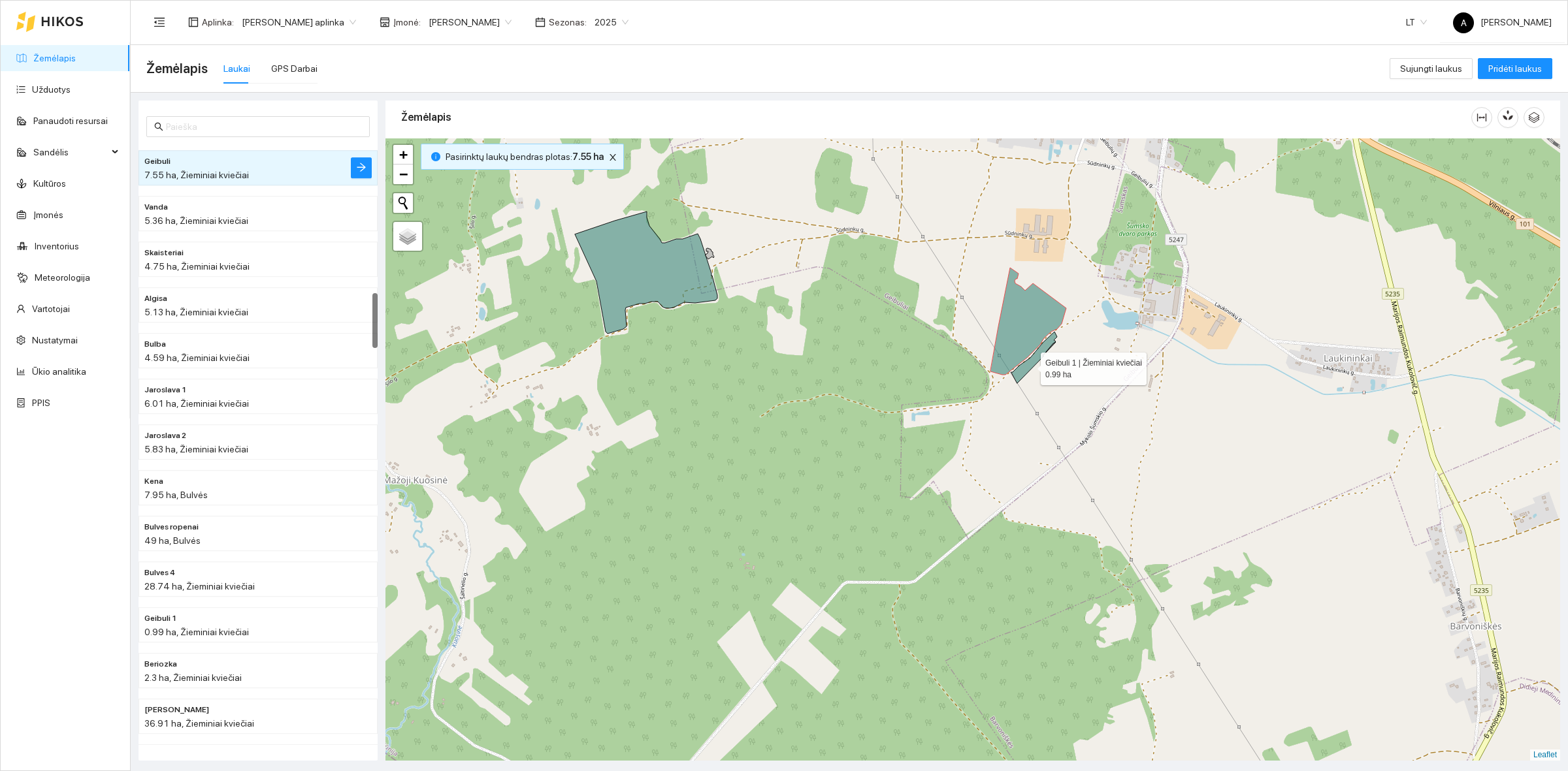
click at [1029, 366] on icon at bounding box center [1034, 357] width 46 height 51
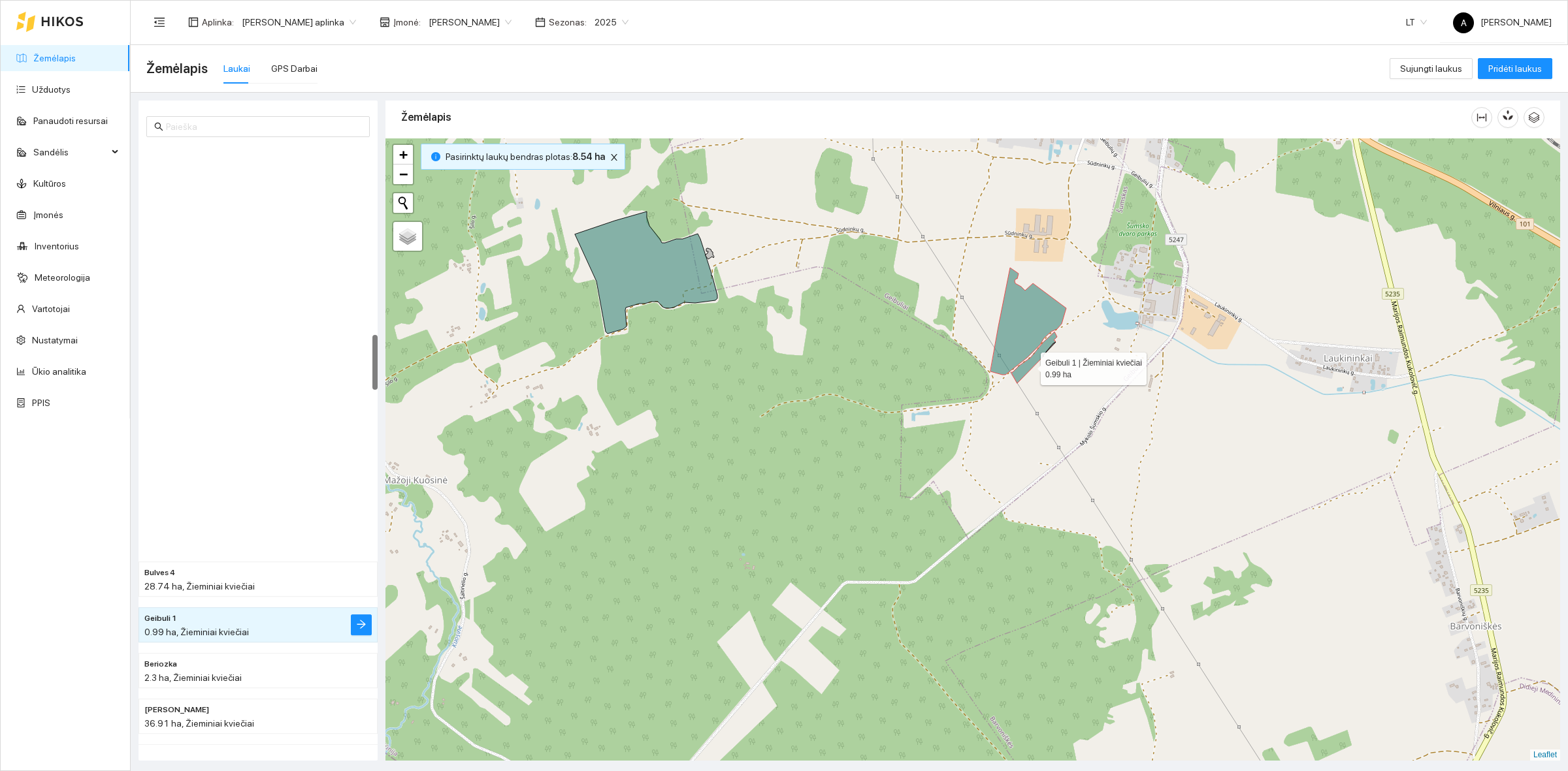
scroll to position [2054, 0]
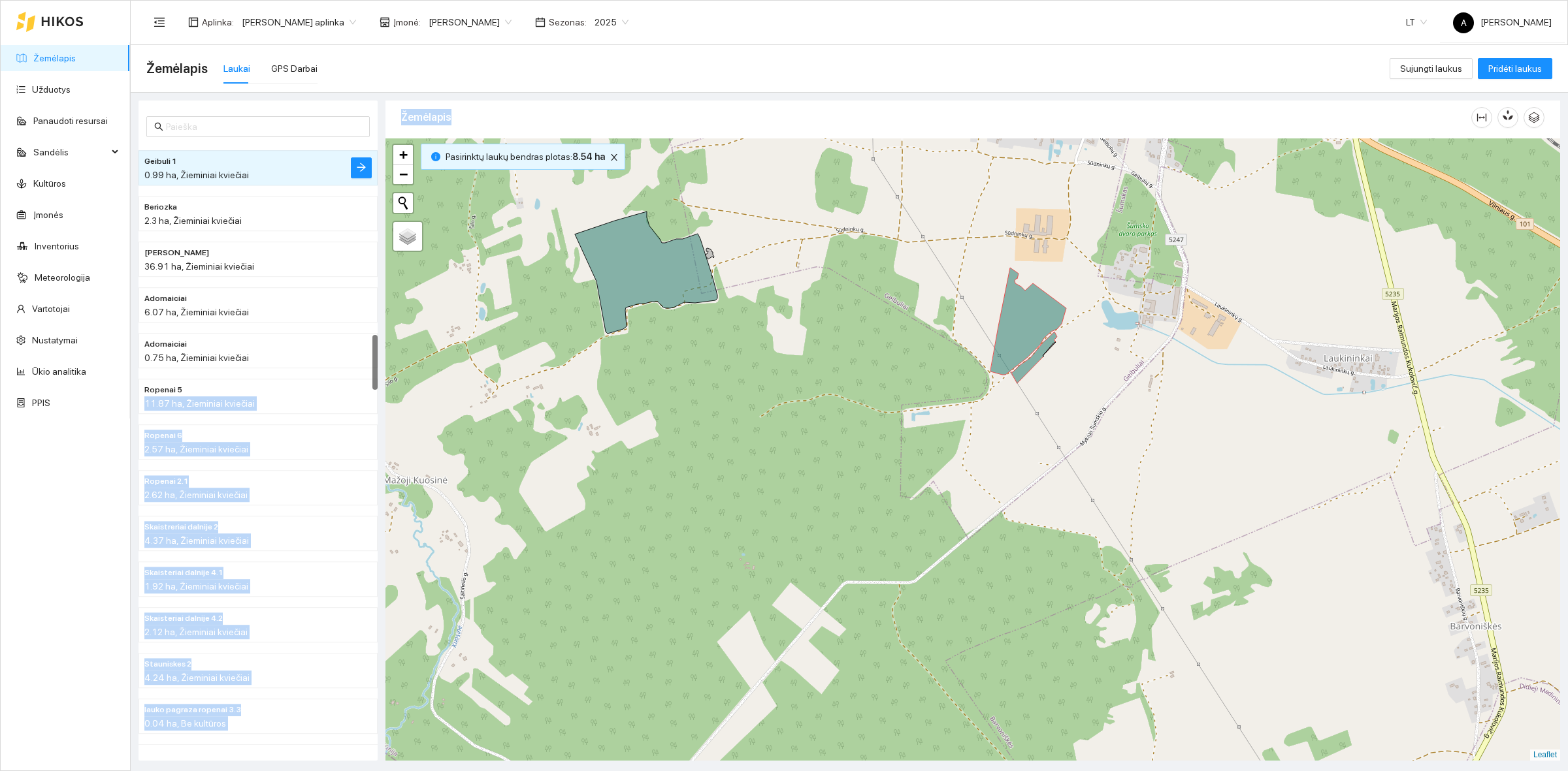
drag, startPoint x: 193, startPoint y: 390, endPoint x: 390, endPoint y: 429, distance: 200.8
click at [390, 429] on div "Geibuli 1 0.99 ha, Žieminiai kviečiai Beriozka 2.3 ha, Žieminiai kviečiai Kelio…" at bounding box center [845, 427] width 1437 height 668
click at [608, 171] on div at bounding box center [972, 450] width 1174 height 622
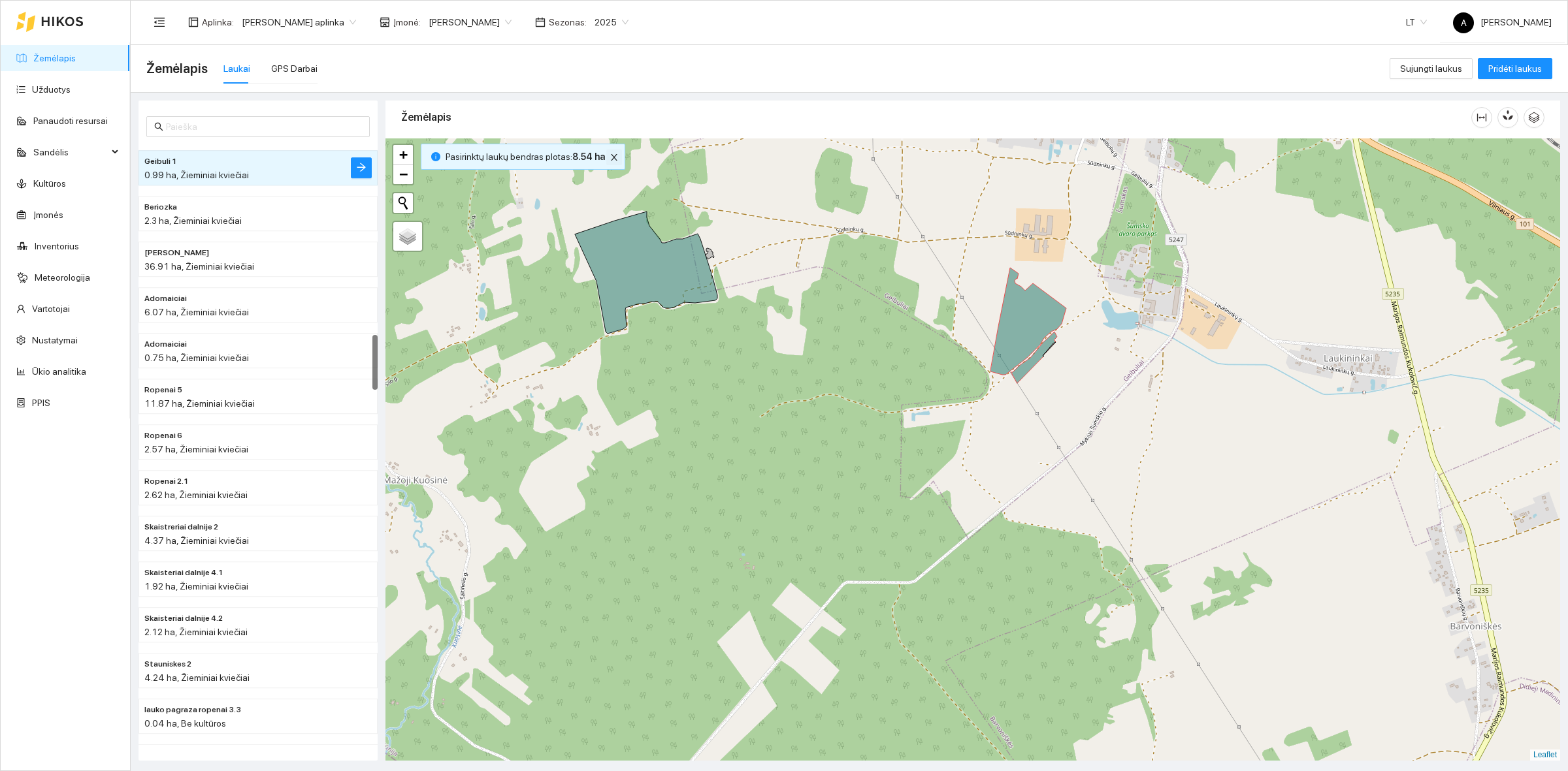
click at [610, 159] on icon "close" at bounding box center [614, 157] width 7 height 7
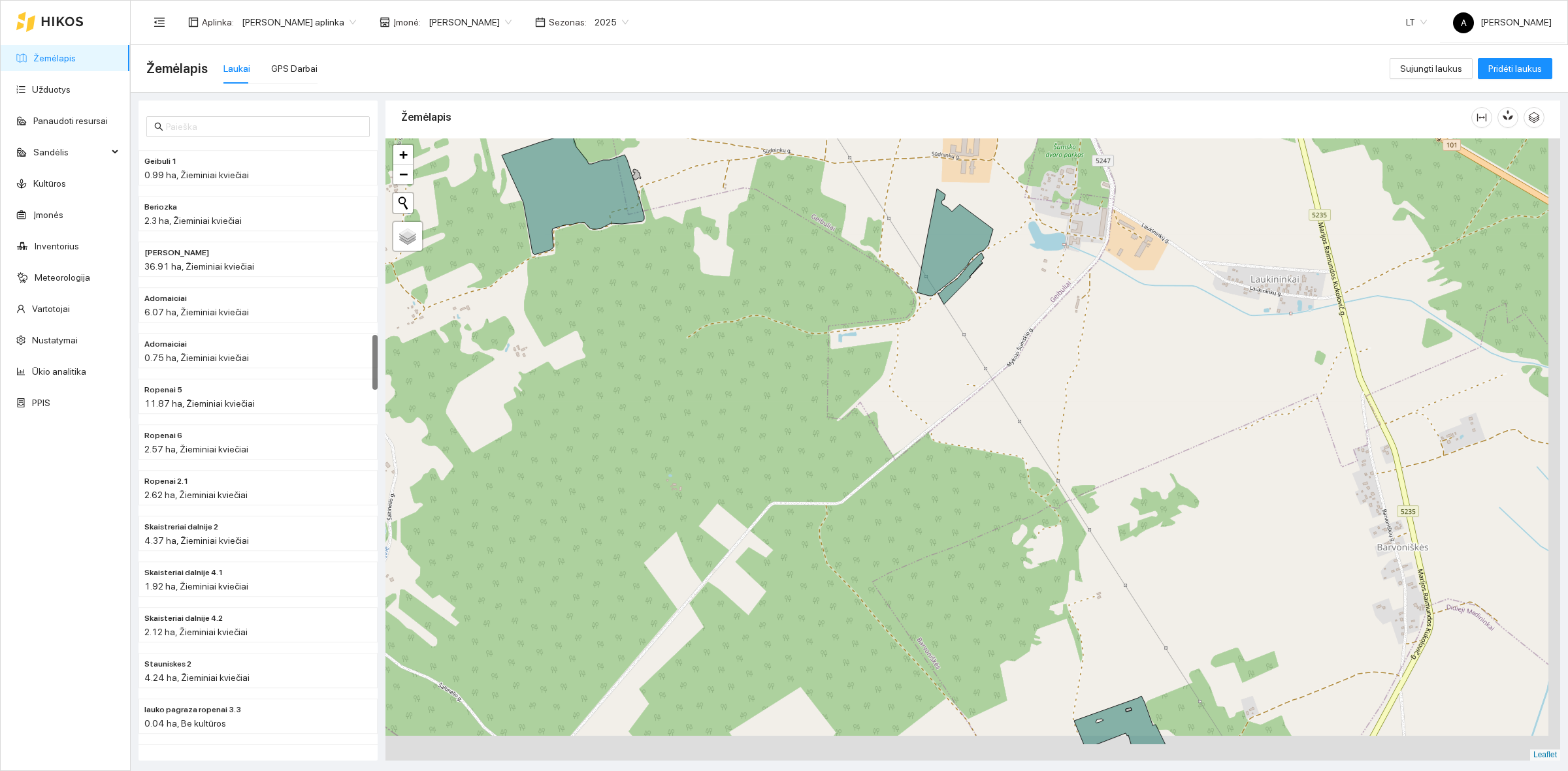
drag, startPoint x: 968, startPoint y: 510, endPoint x: 733, endPoint y: 305, distance: 311.8
click at [733, 305] on div at bounding box center [972, 450] width 1174 height 622
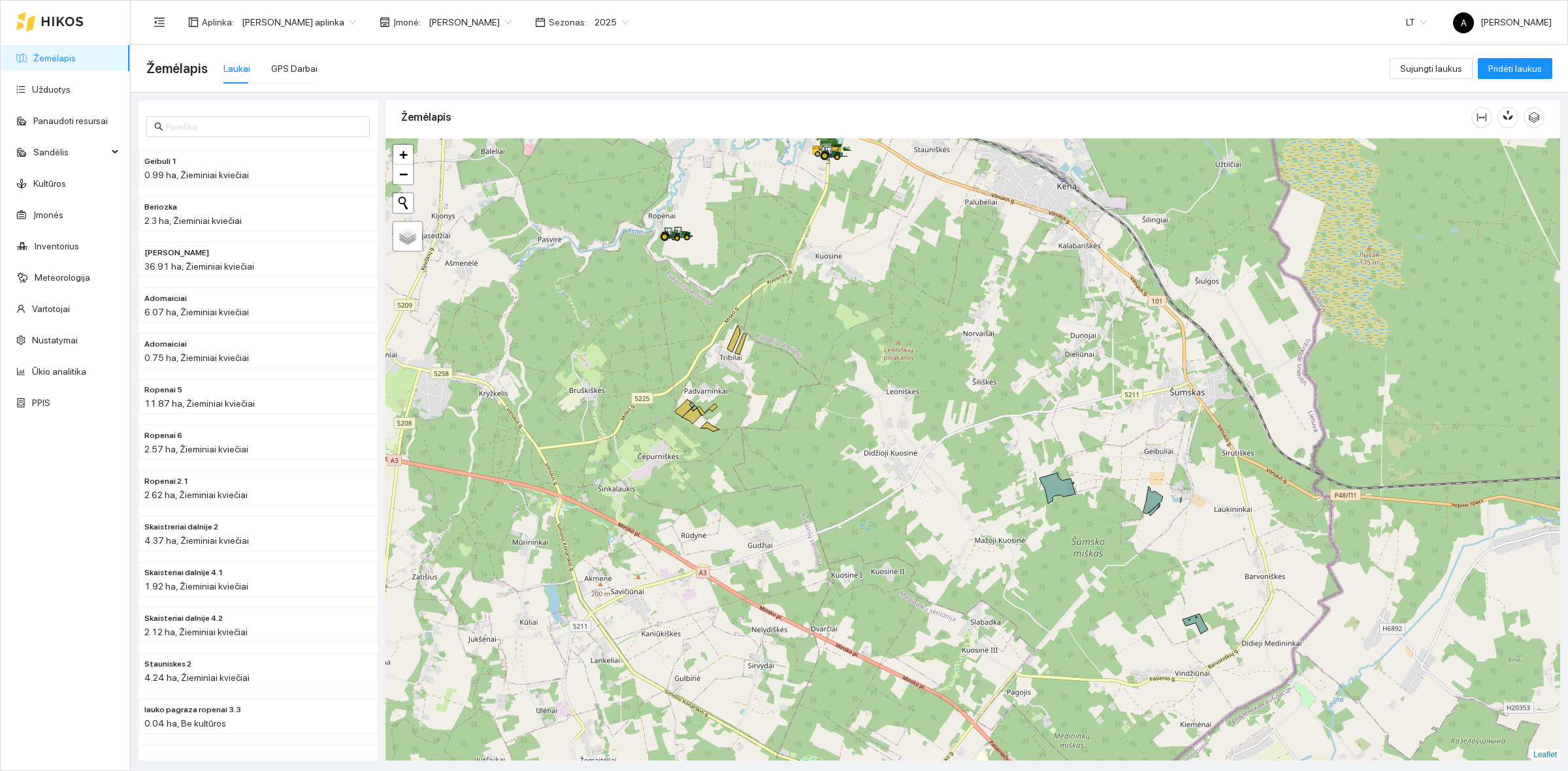
drag, startPoint x: 896, startPoint y: 251, endPoint x: 1082, endPoint y: 452, distance: 273.9
click at [1082, 452] on div at bounding box center [972, 450] width 1174 height 622
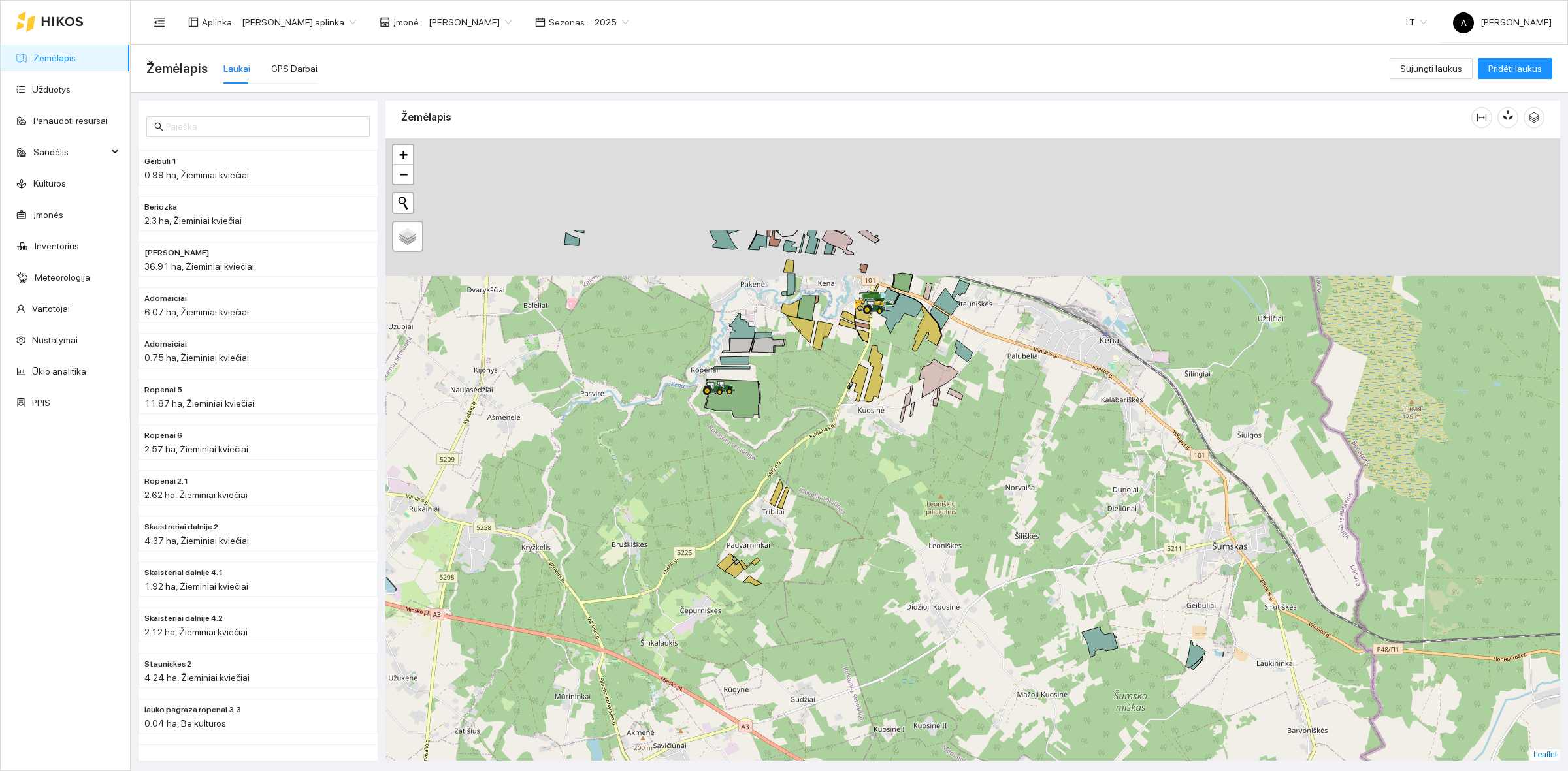
drag, startPoint x: 710, startPoint y: 257, endPoint x: 759, endPoint y: 617, distance: 363.3
click at [759, 417] on icon at bounding box center [733, 398] width 54 height 38
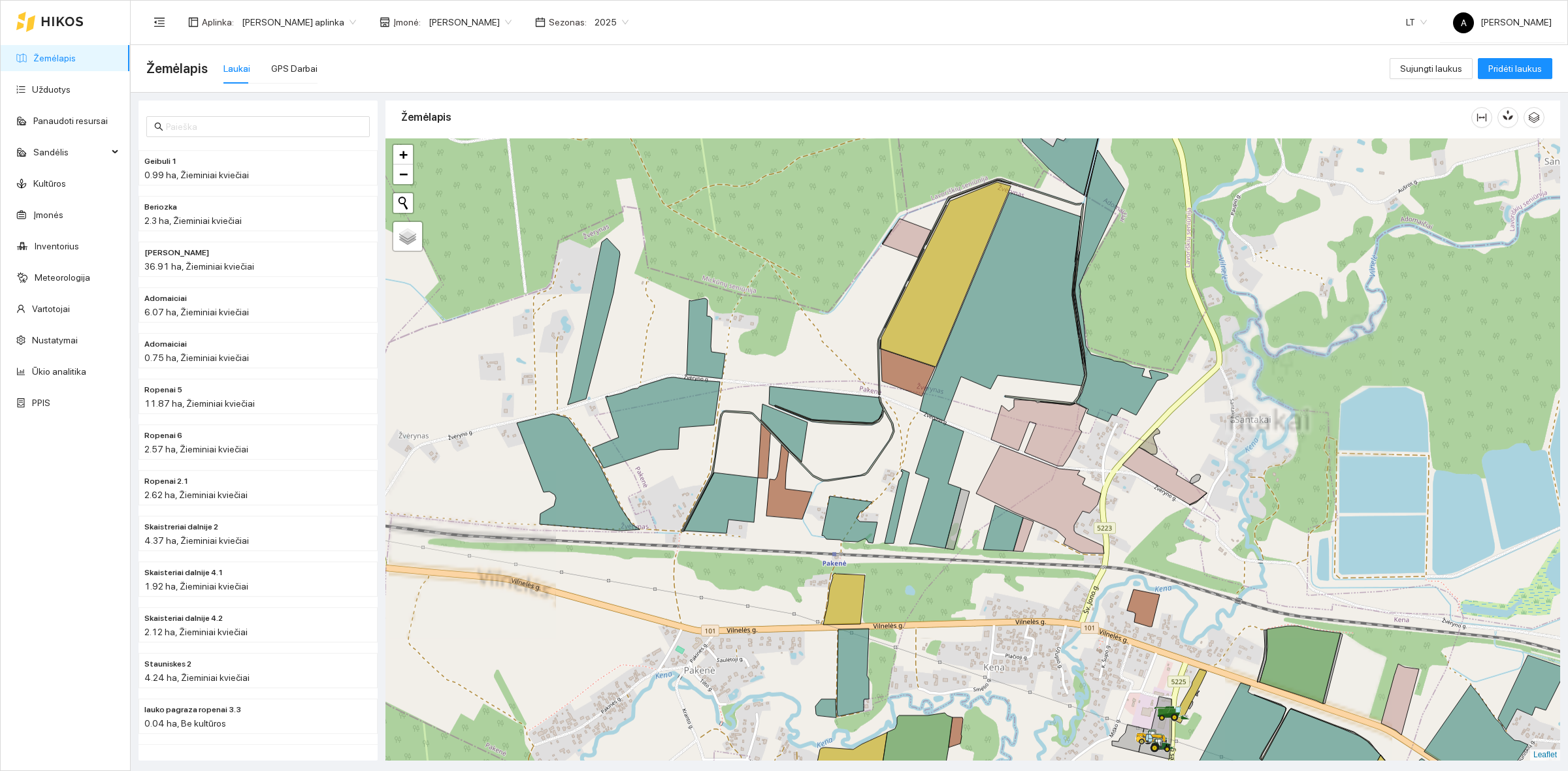
click at [752, 343] on div at bounding box center [972, 450] width 1174 height 622
click at [840, 317] on div at bounding box center [972, 450] width 1174 height 622
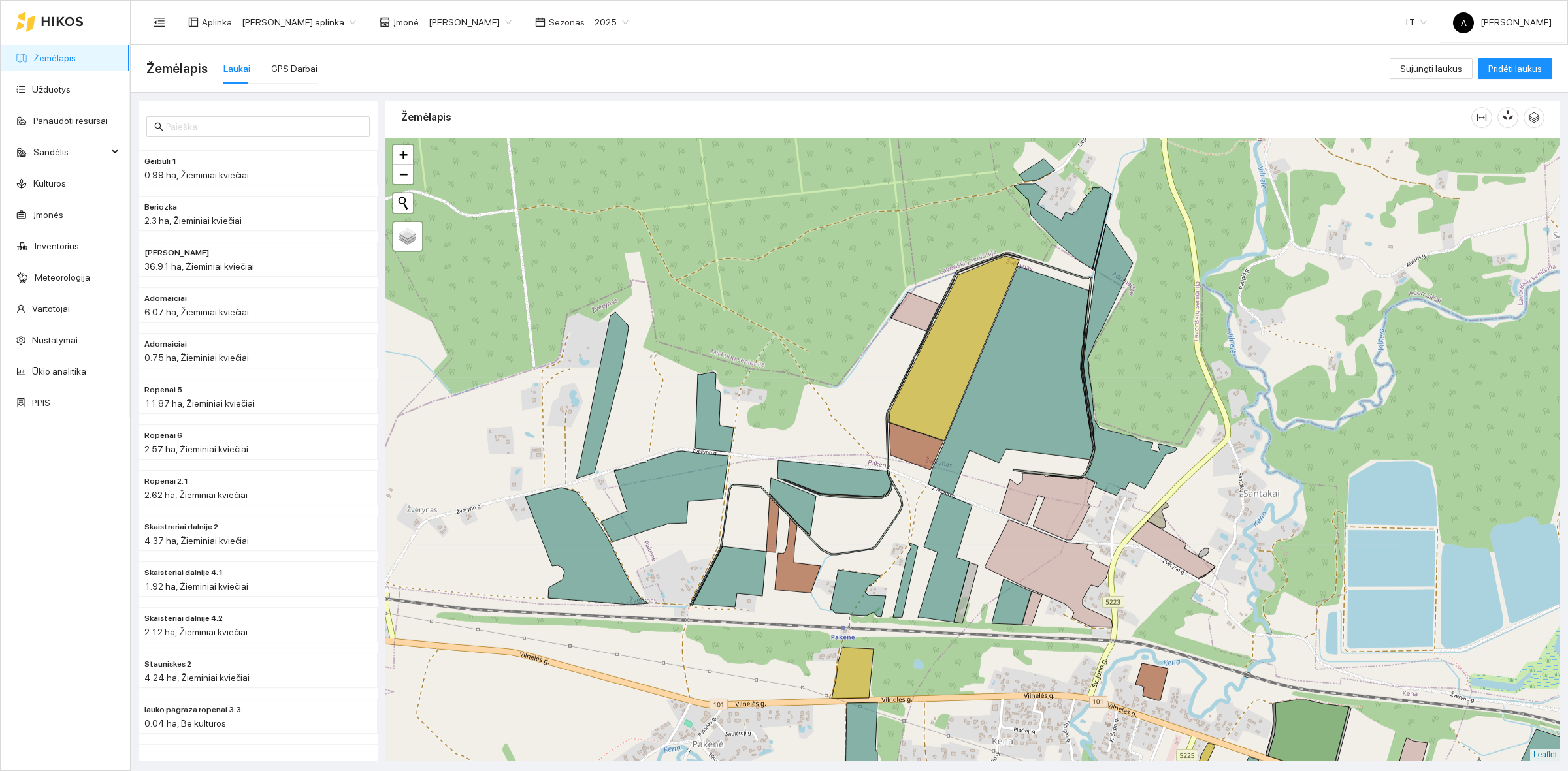
drag, startPoint x: 789, startPoint y: 283, endPoint x: 798, endPoint y: 356, distance: 73.6
click at [798, 356] on div at bounding box center [972, 450] width 1174 height 622
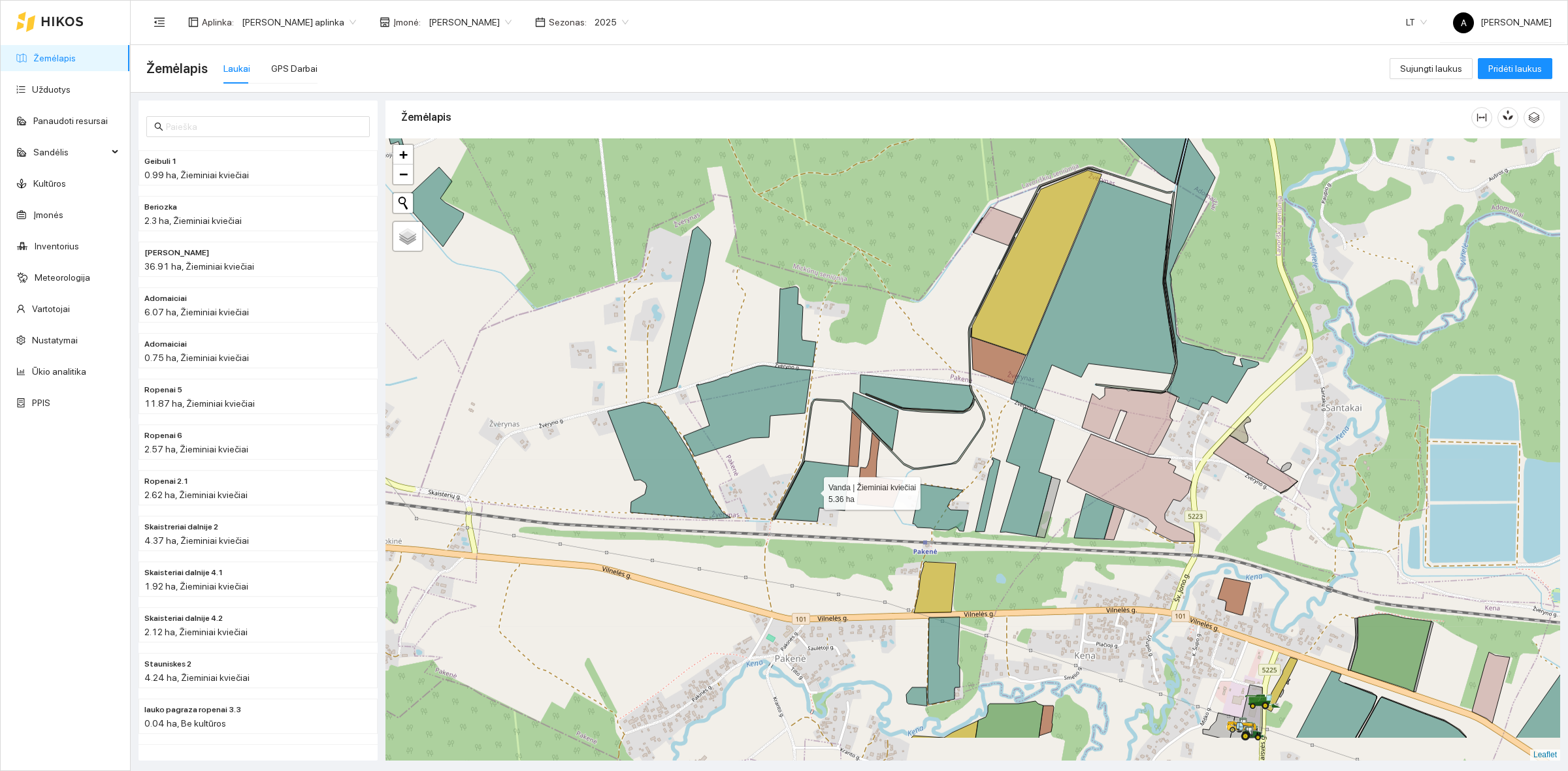
drag, startPoint x: 729, startPoint y: 577, endPoint x: 813, endPoint y: 488, distance: 122.4
click at [813, 488] on icon at bounding box center [811, 491] width 74 height 61
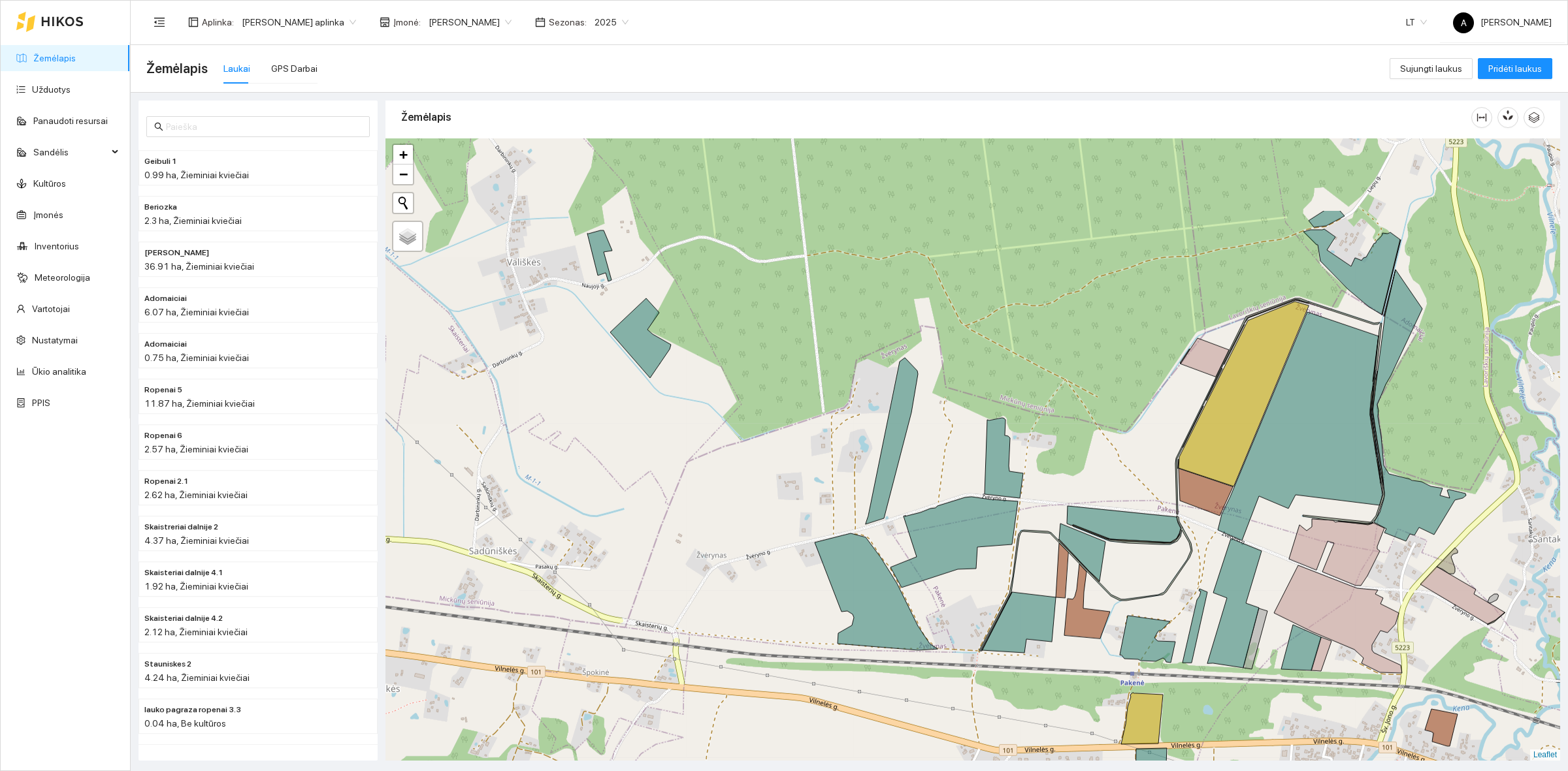
drag, startPoint x: 746, startPoint y: 535, endPoint x: 958, endPoint y: 670, distance: 251.3
click at [958, 670] on div at bounding box center [972, 450] width 1174 height 622
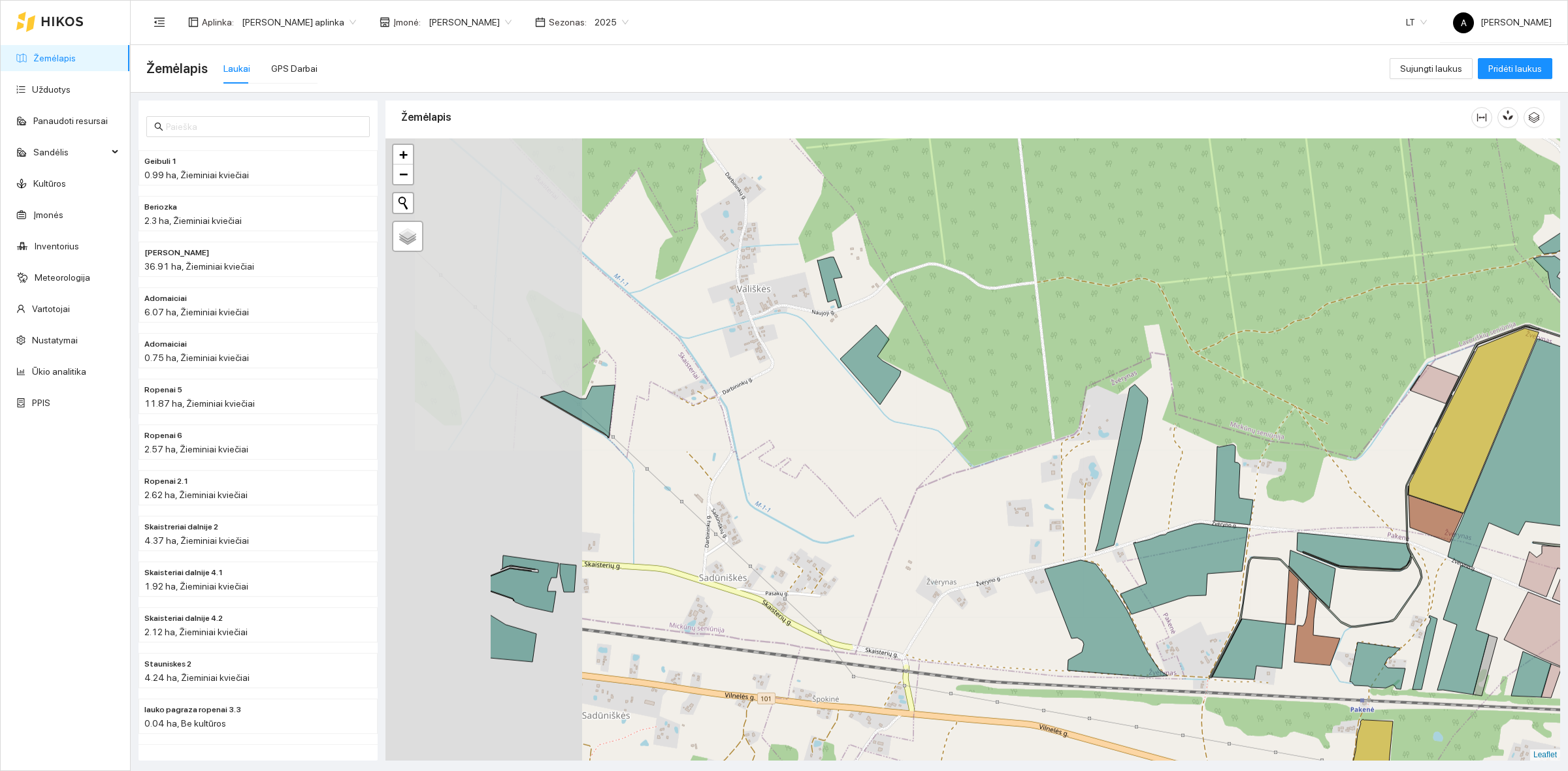
drag, startPoint x: 753, startPoint y: 477, endPoint x: 956, endPoint y: 491, distance: 203.5
click at [956, 491] on div at bounding box center [972, 450] width 1174 height 622
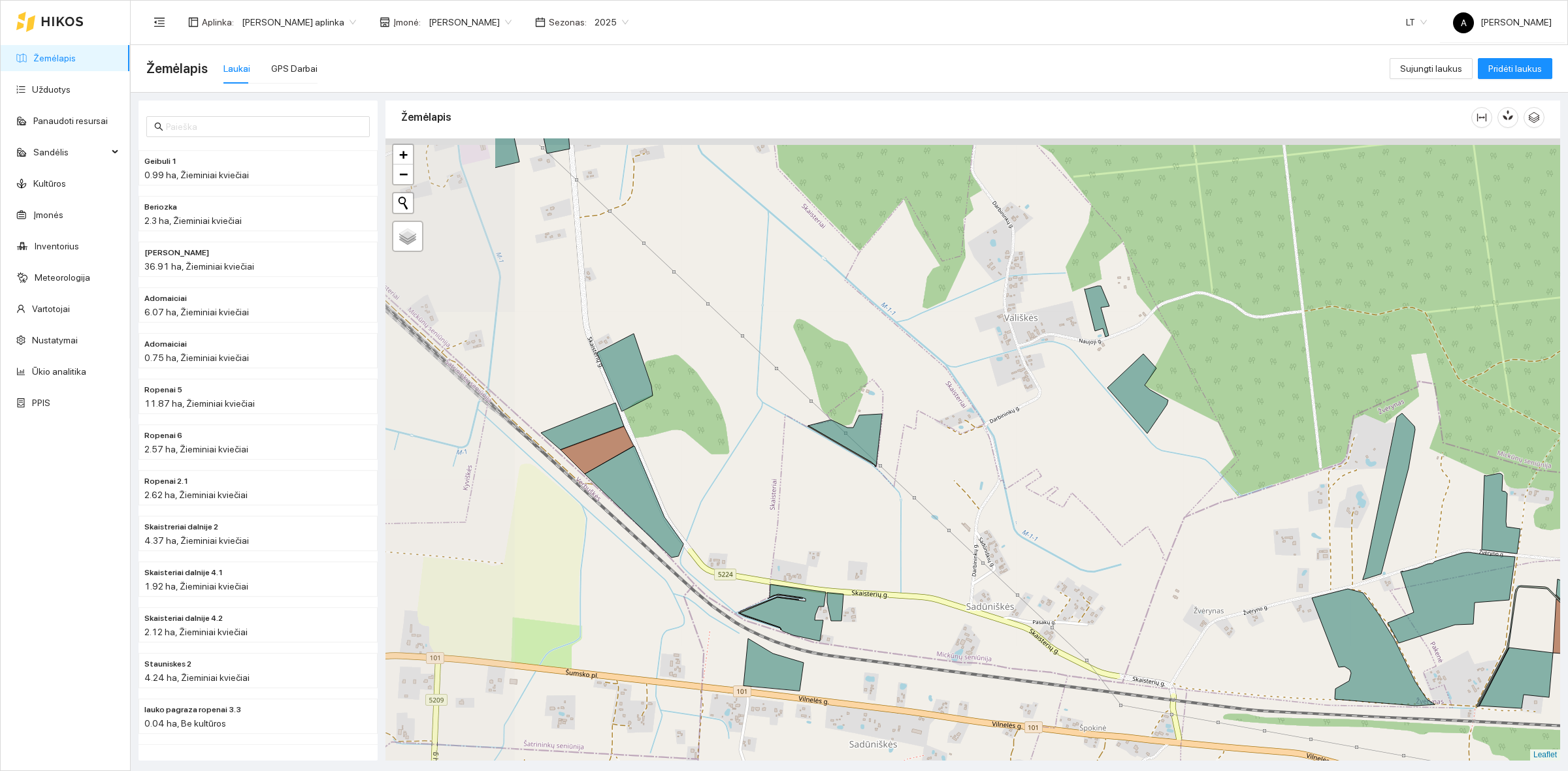
drag, startPoint x: 822, startPoint y: 550, endPoint x: 1007, endPoint y: 570, distance: 186.1
click at [1007, 570] on div at bounding box center [972, 450] width 1174 height 622
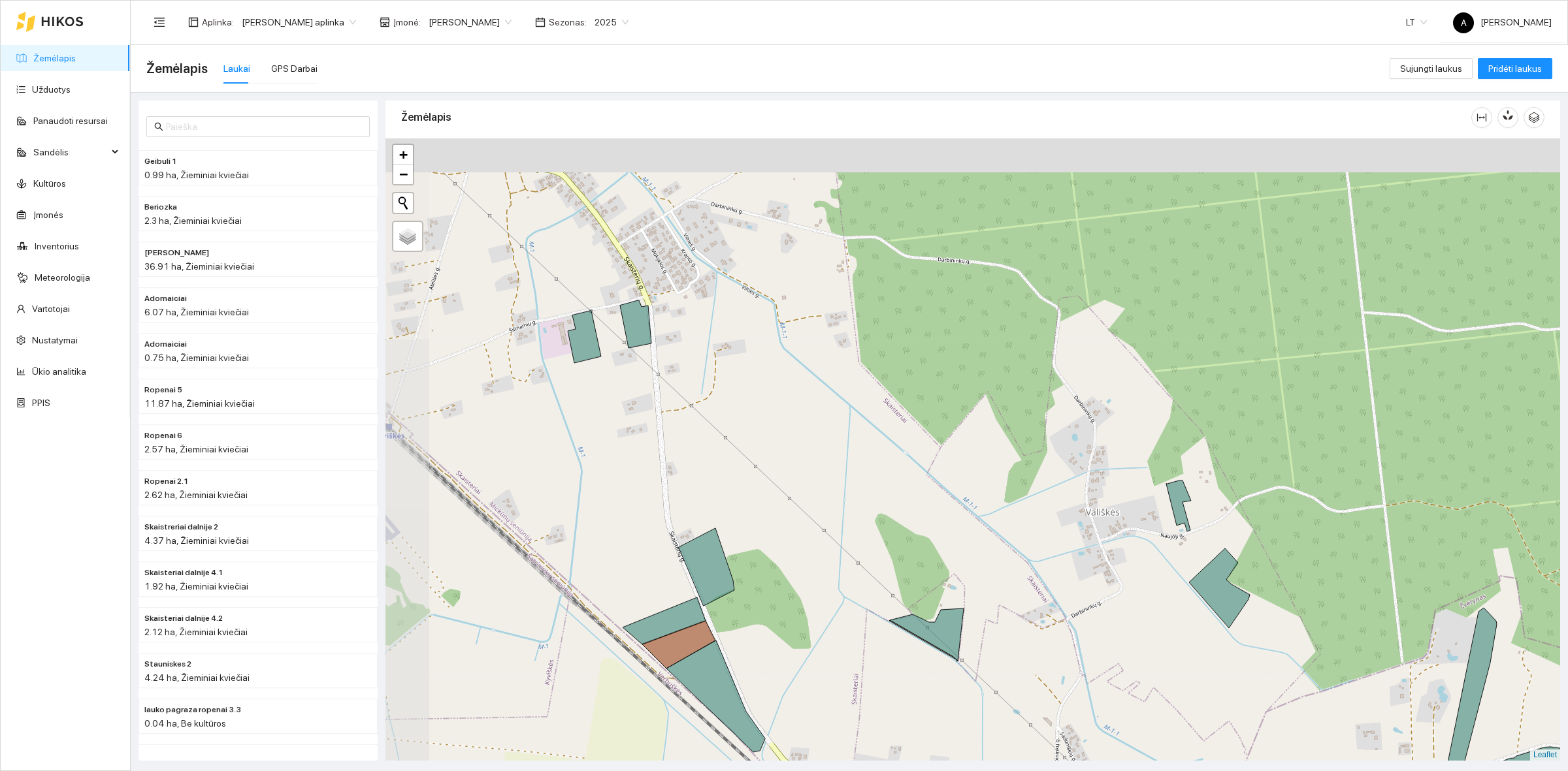
drag, startPoint x: 781, startPoint y: 479, endPoint x: 809, endPoint y: 583, distance: 107.7
click at [830, 602] on div at bounding box center [972, 450] width 1174 height 622
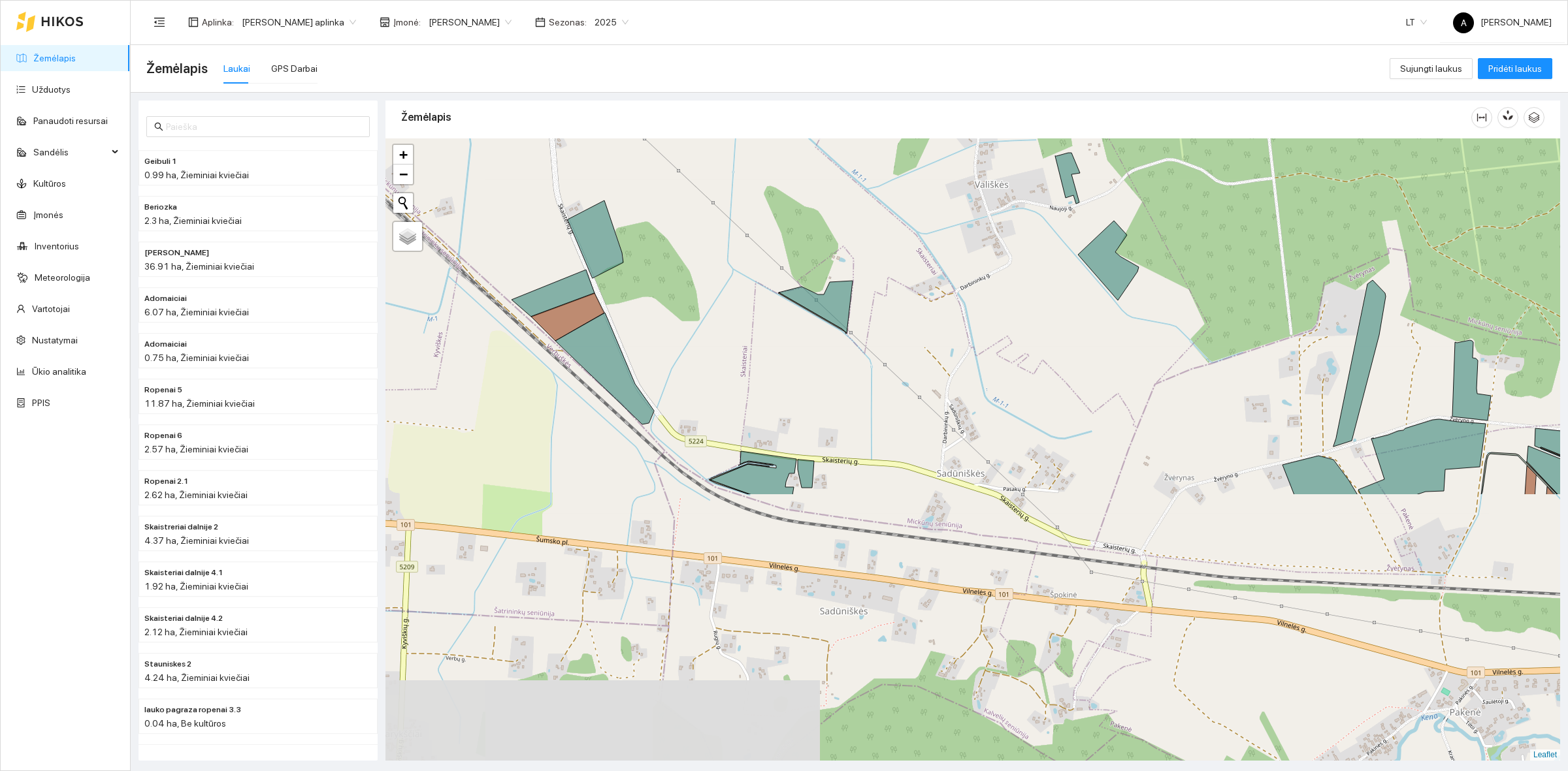
drag, startPoint x: 655, startPoint y: 553, endPoint x: 550, endPoint y: 214, distance: 354.9
click at [550, 214] on div at bounding box center [972, 450] width 1174 height 622
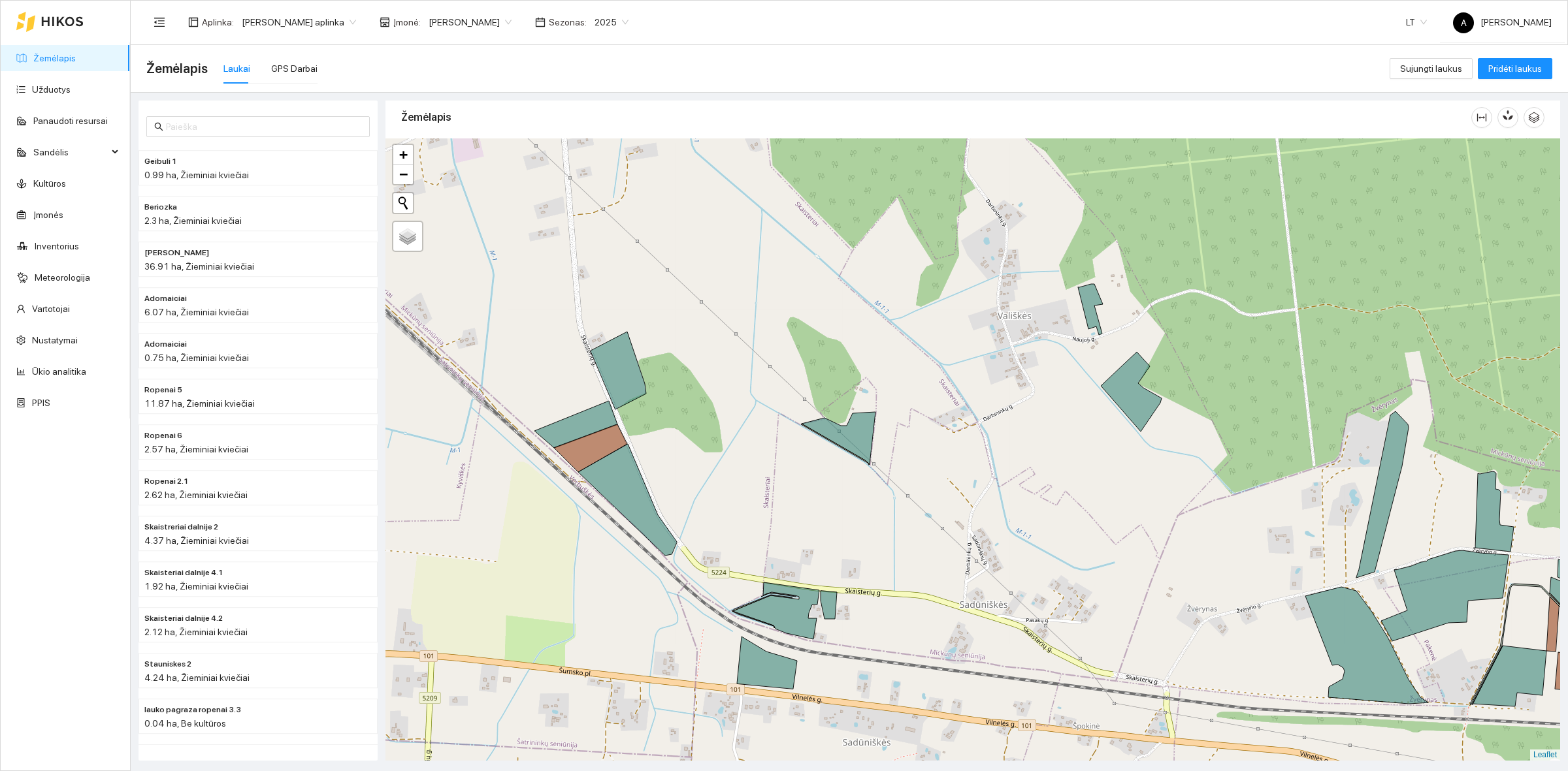
drag, startPoint x: 901, startPoint y: 566, endPoint x: 804, endPoint y: 454, distance: 148.2
click at [804, 454] on div at bounding box center [972, 450] width 1174 height 622
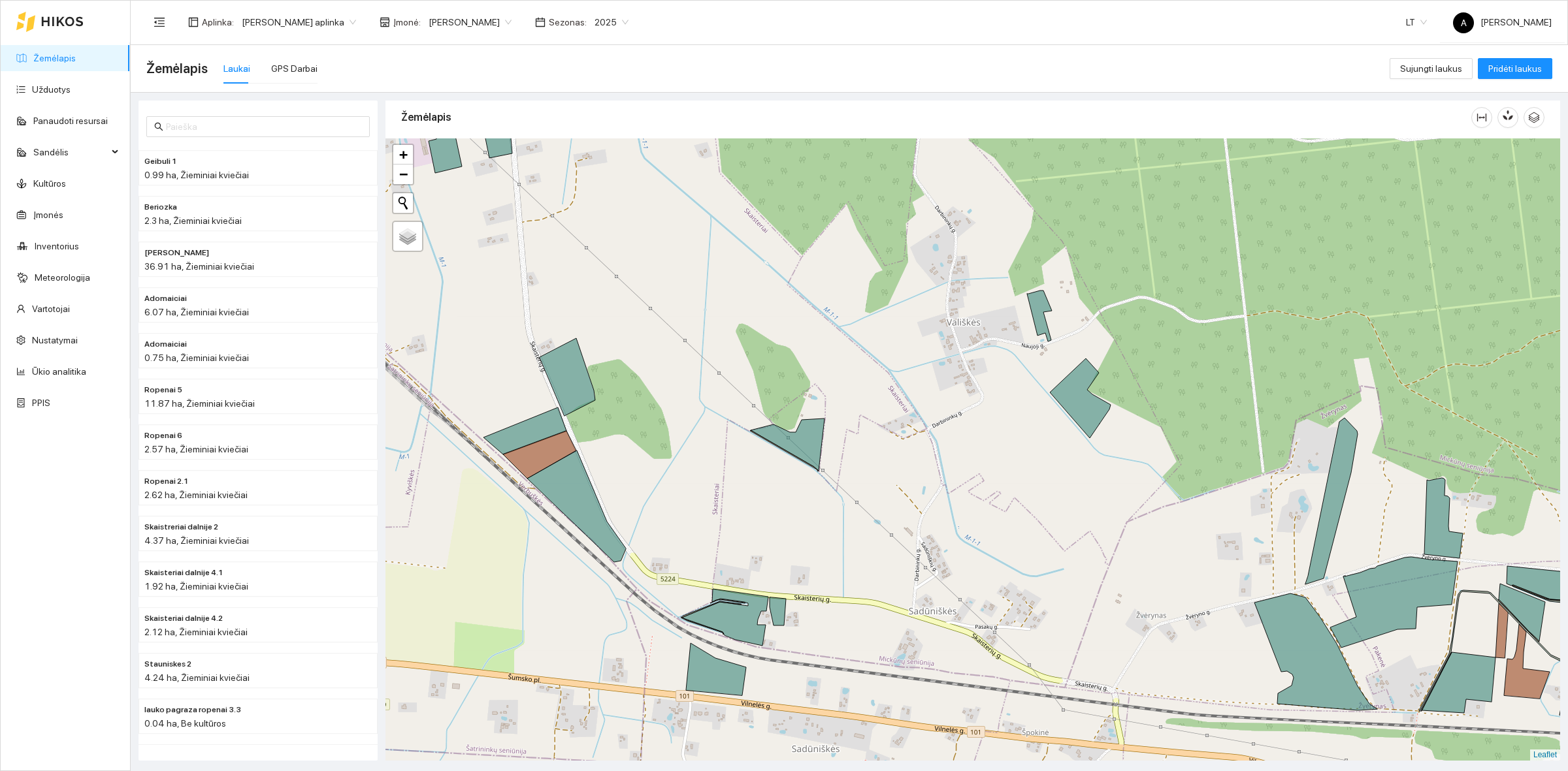
drag, startPoint x: 872, startPoint y: 518, endPoint x: 847, endPoint y: 563, distance: 51.5
click at [847, 563] on div at bounding box center [972, 450] width 1174 height 622
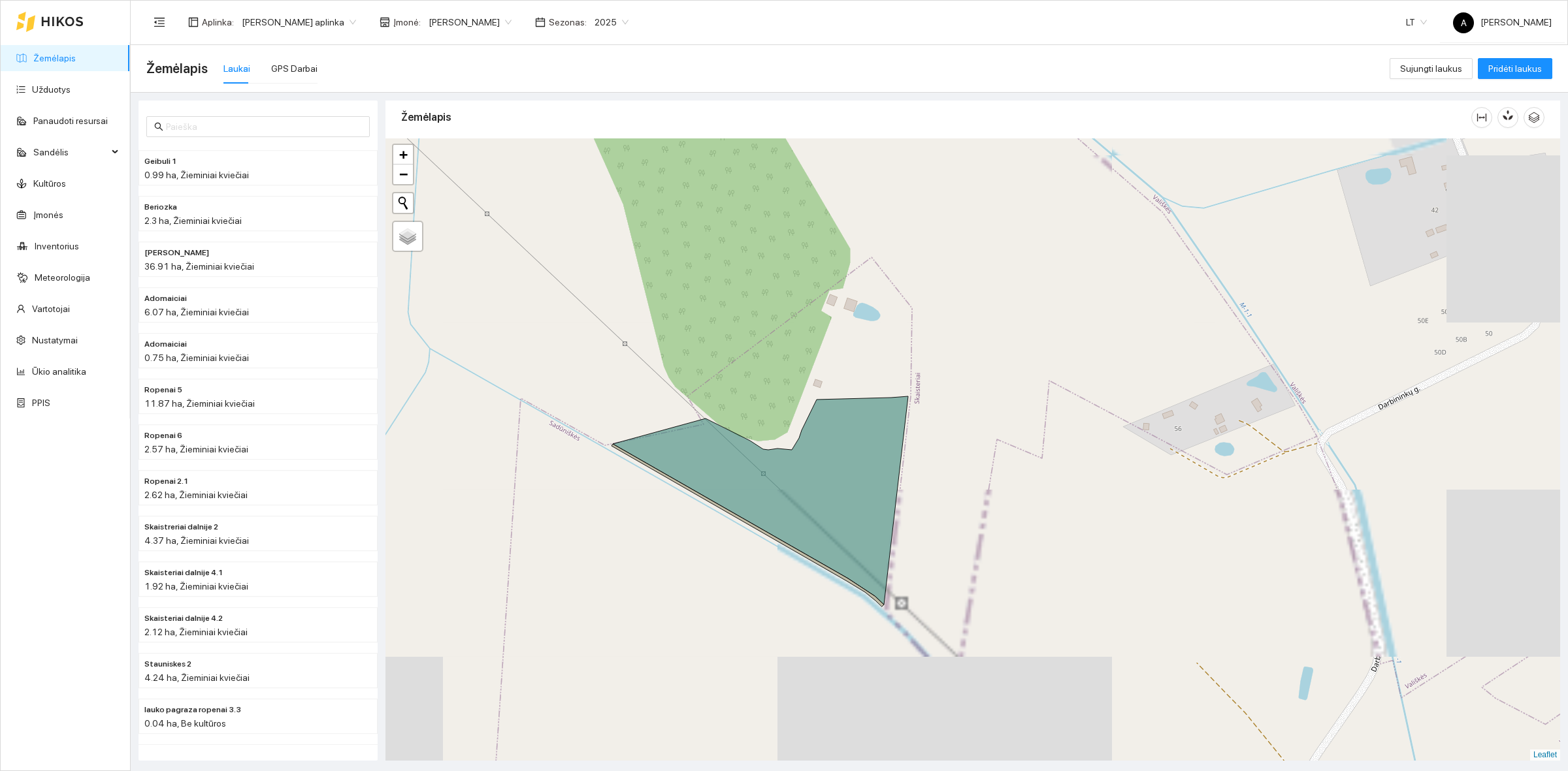
drag, startPoint x: 944, startPoint y: 501, endPoint x: 883, endPoint y: 361, distance: 152.7
click at [883, 361] on div at bounding box center [972, 450] width 1174 height 622
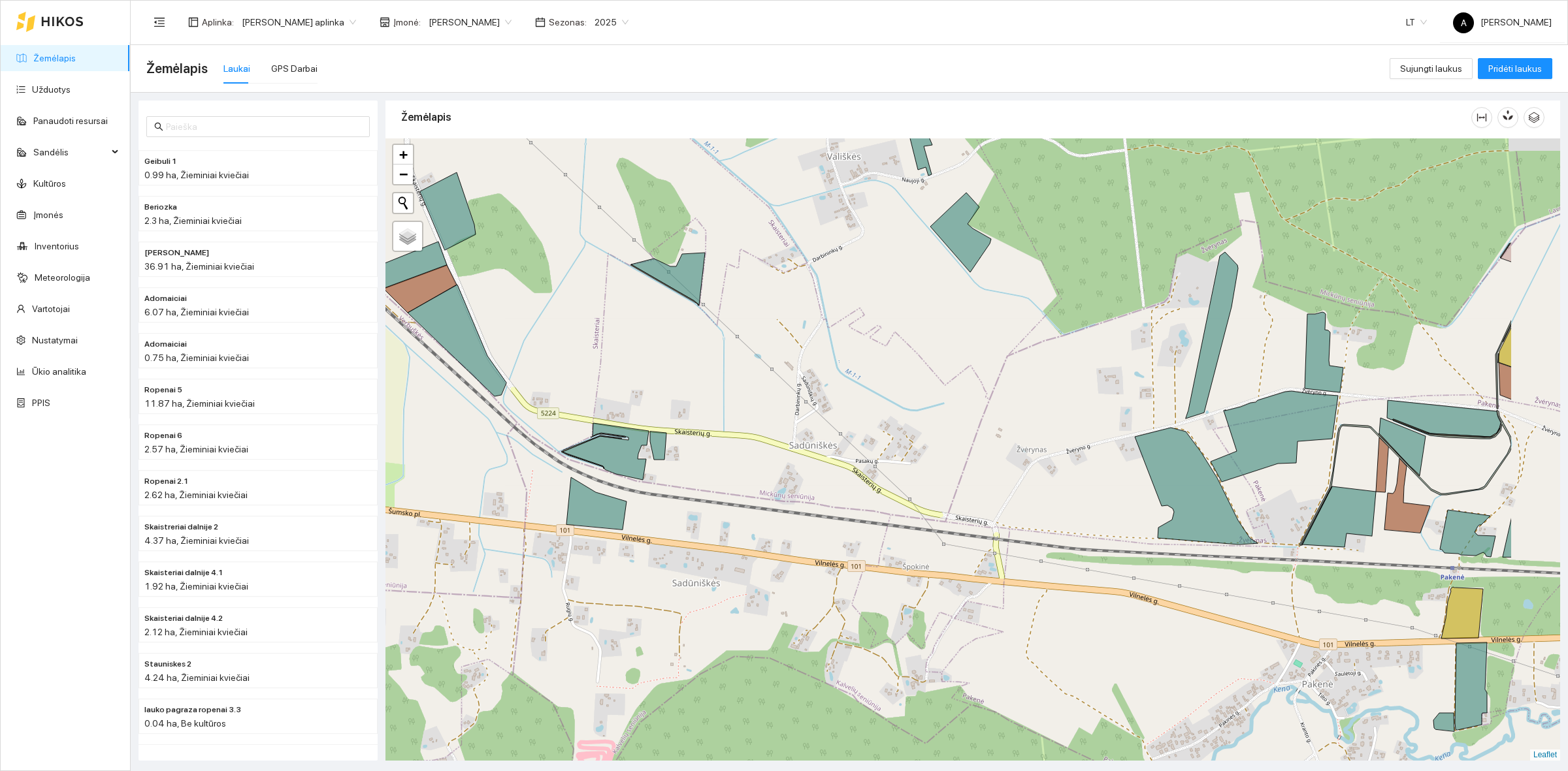
drag, startPoint x: 1188, startPoint y: 475, endPoint x: 1026, endPoint y: 416, distance: 172.4
click at [1075, 413] on div at bounding box center [972, 450] width 1174 height 622
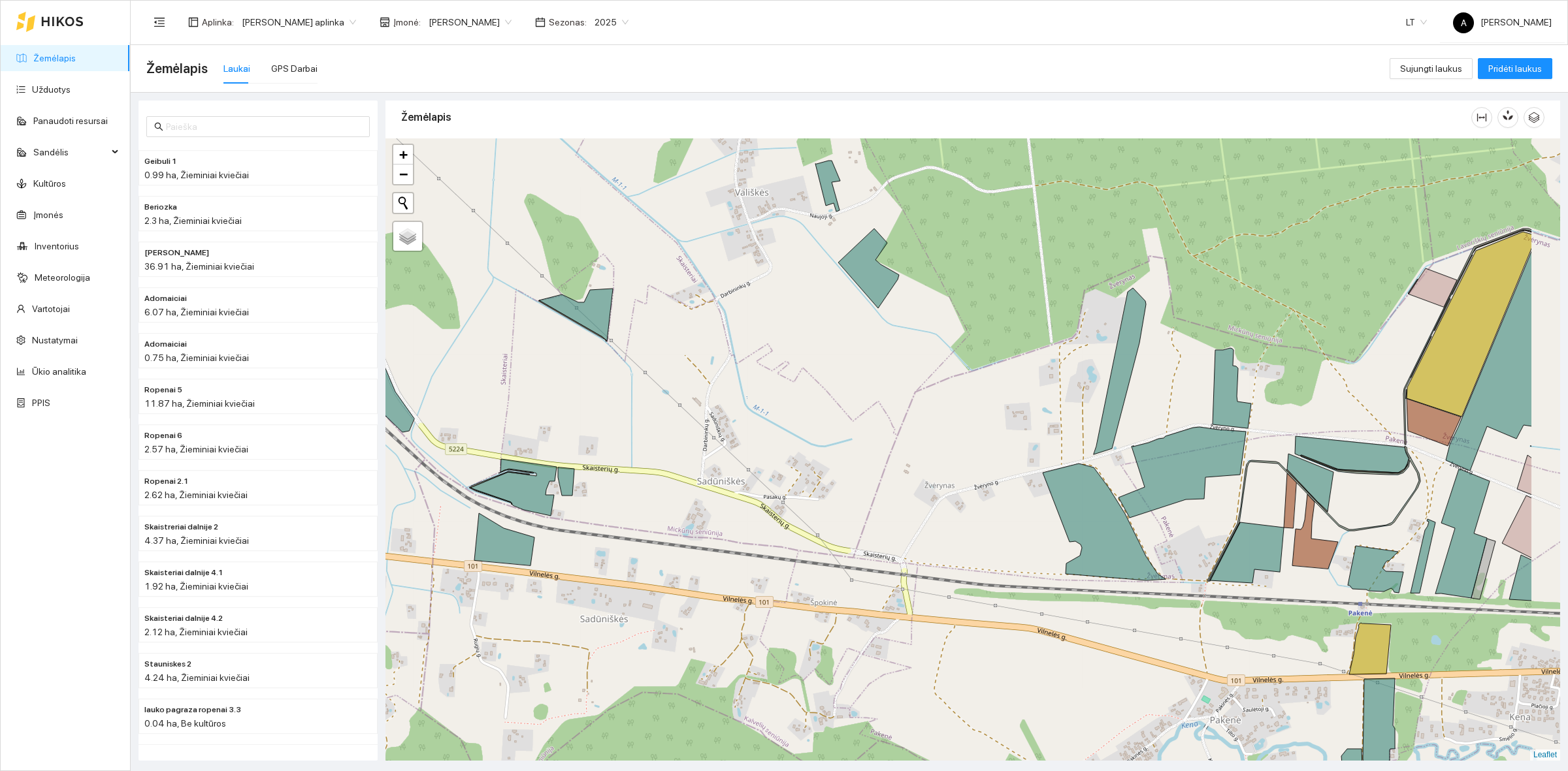
drag, startPoint x: 1134, startPoint y: 421, endPoint x: 968, endPoint y: 435, distance: 166.6
click at [968, 435] on div at bounding box center [972, 450] width 1174 height 622
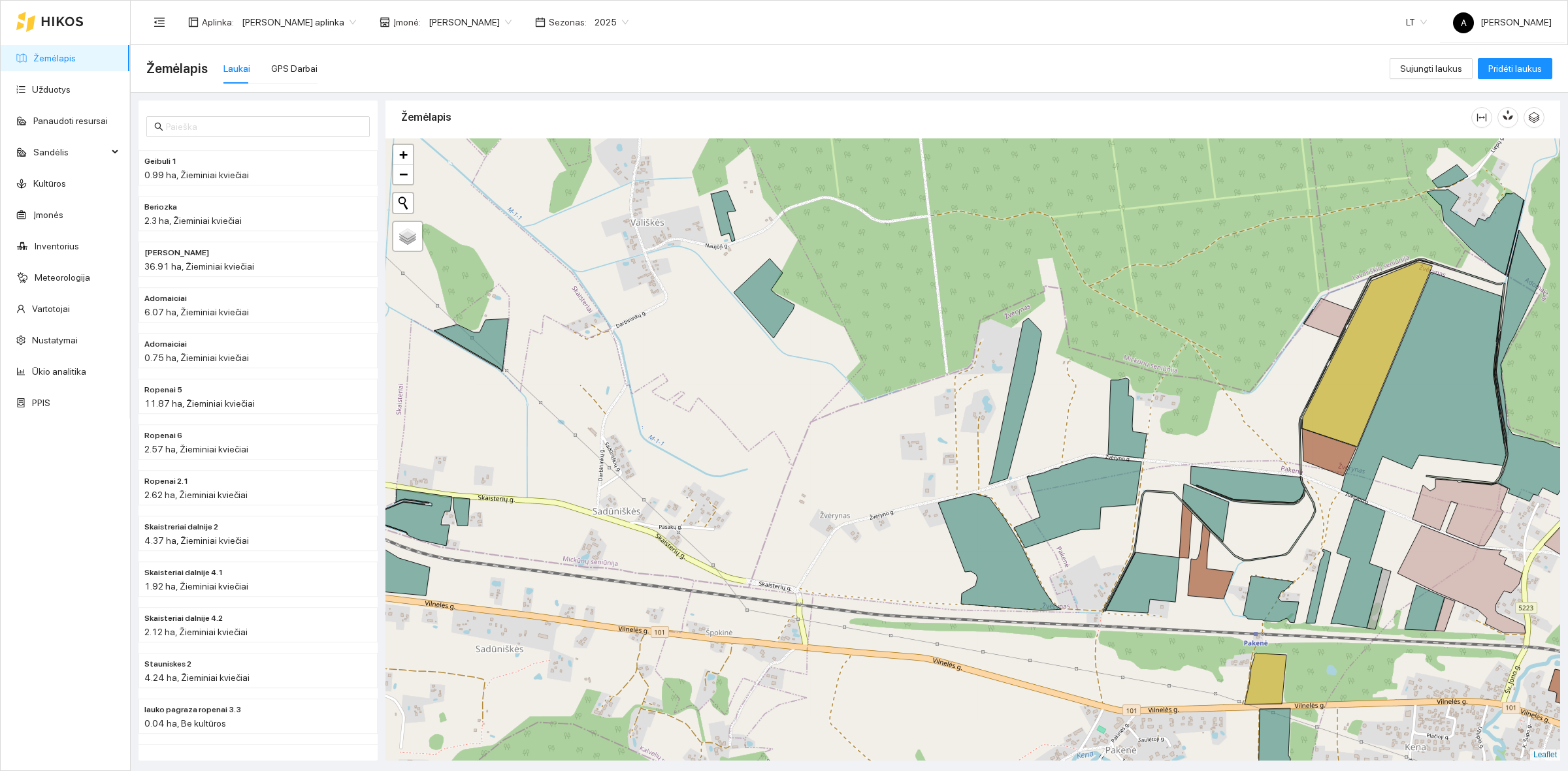
drag, startPoint x: 1087, startPoint y: 340, endPoint x: 1001, endPoint y: 373, distance: 92.1
click at [1001, 373] on div at bounding box center [972, 450] width 1174 height 622
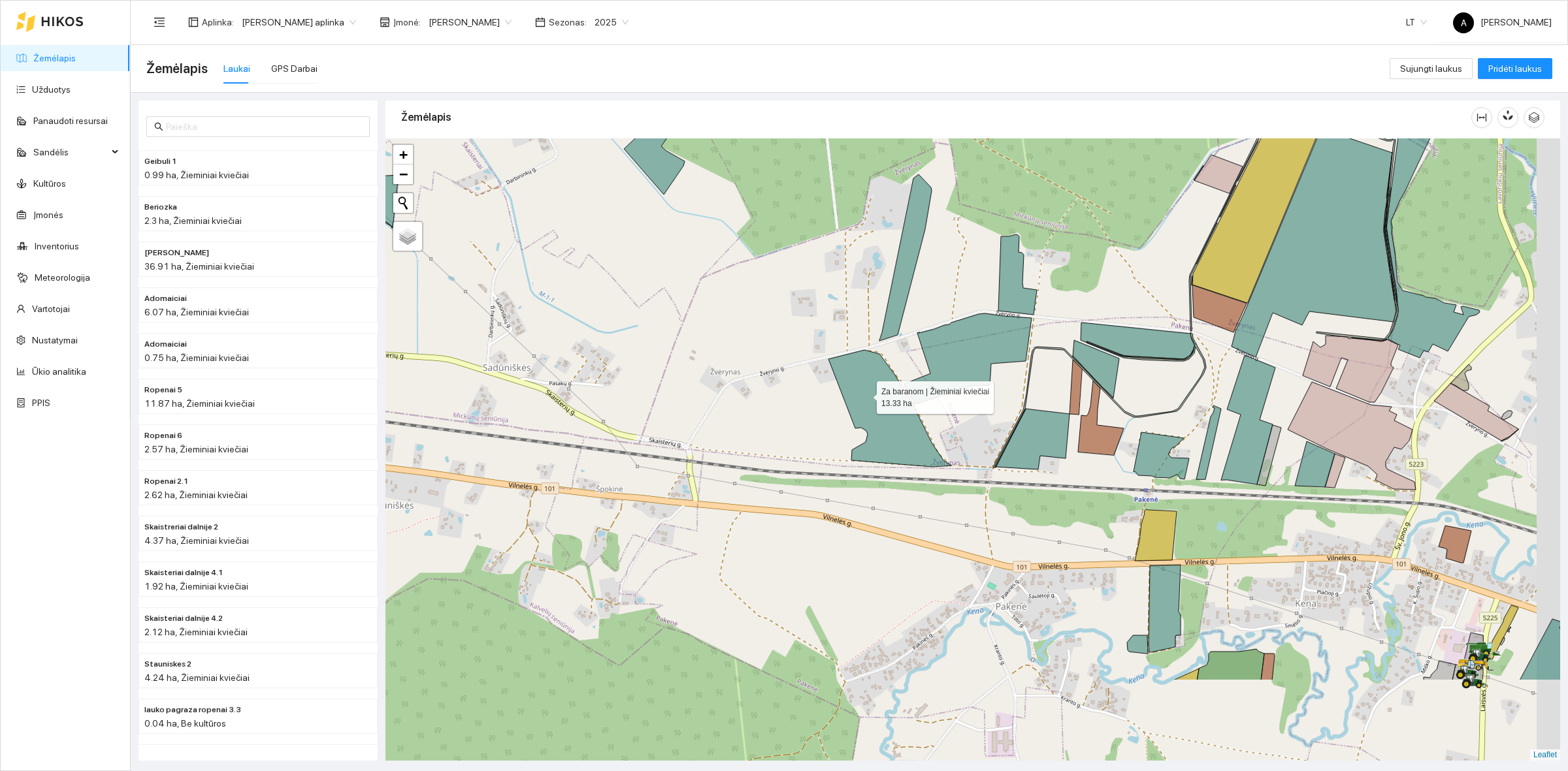
drag, startPoint x: 975, startPoint y: 539, endPoint x: 853, endPoint y: 387, distance: 194.9
click at [856, 389] on icon at bounding box center [890, 408] width 123 height 117
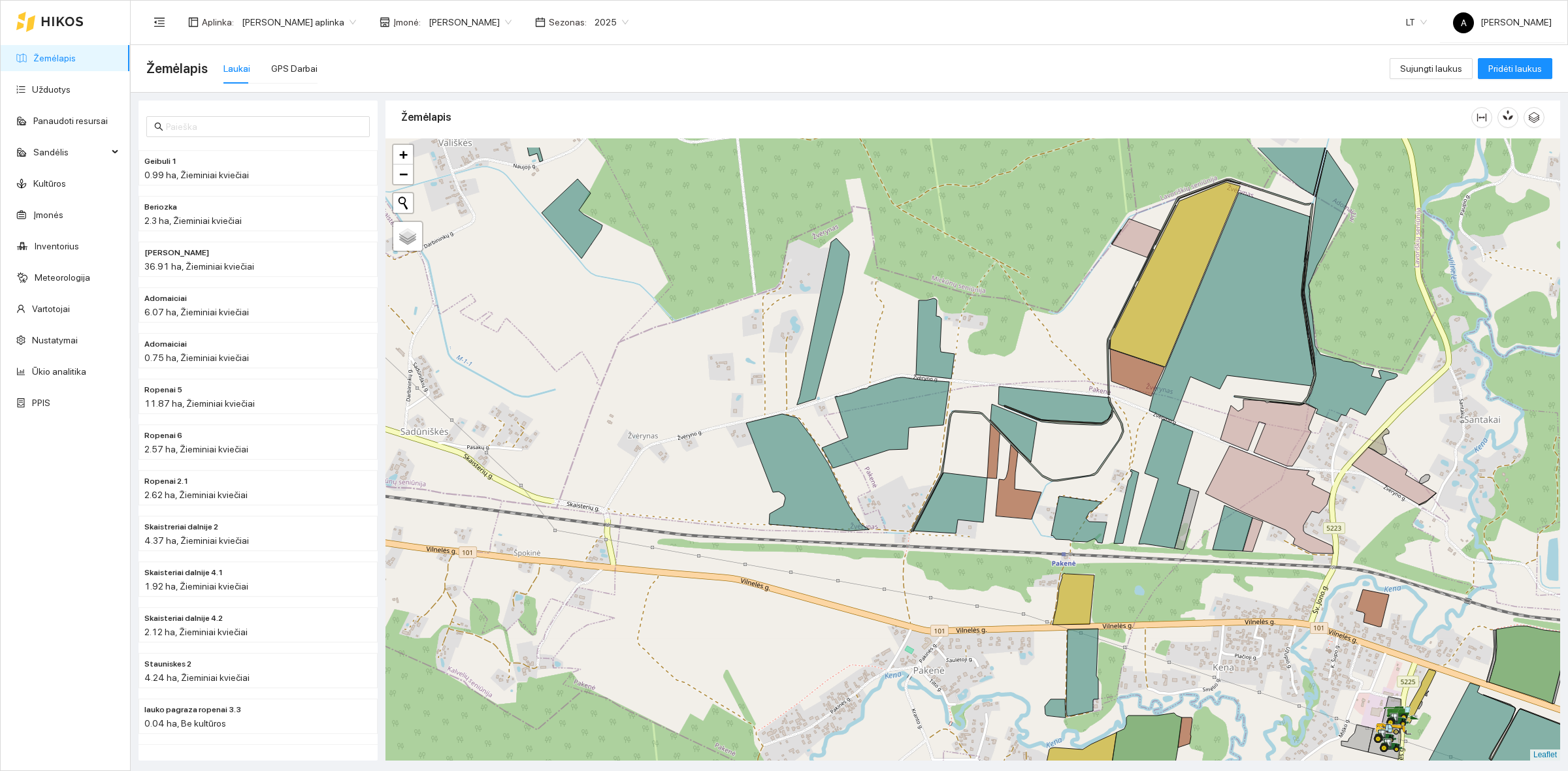
drag, startPoint x: 922, startPoint y: 390, endPoint x: 848, endPoint y: 466, distance: 106.1
click at [848, 466] on icon at bounding box center [885, 423] width 128 height 90
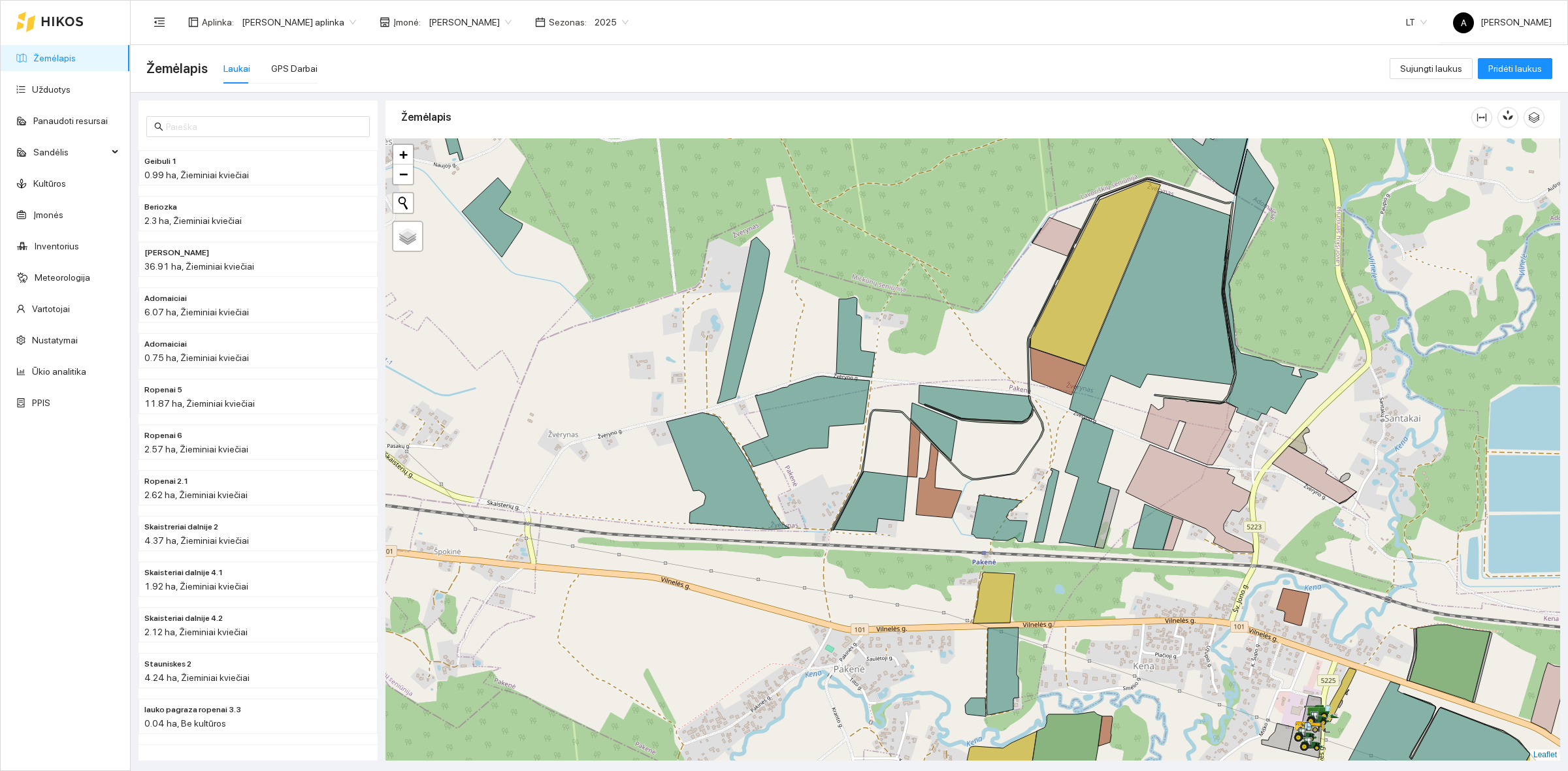
drag, startPoint x: 1120, startPoint y: 510, endPoint x: 1043, endPoint y: 504, distance: 77.2
click at [1043, 504] on icon at bounding box center [1046, 505] width 25 height 74
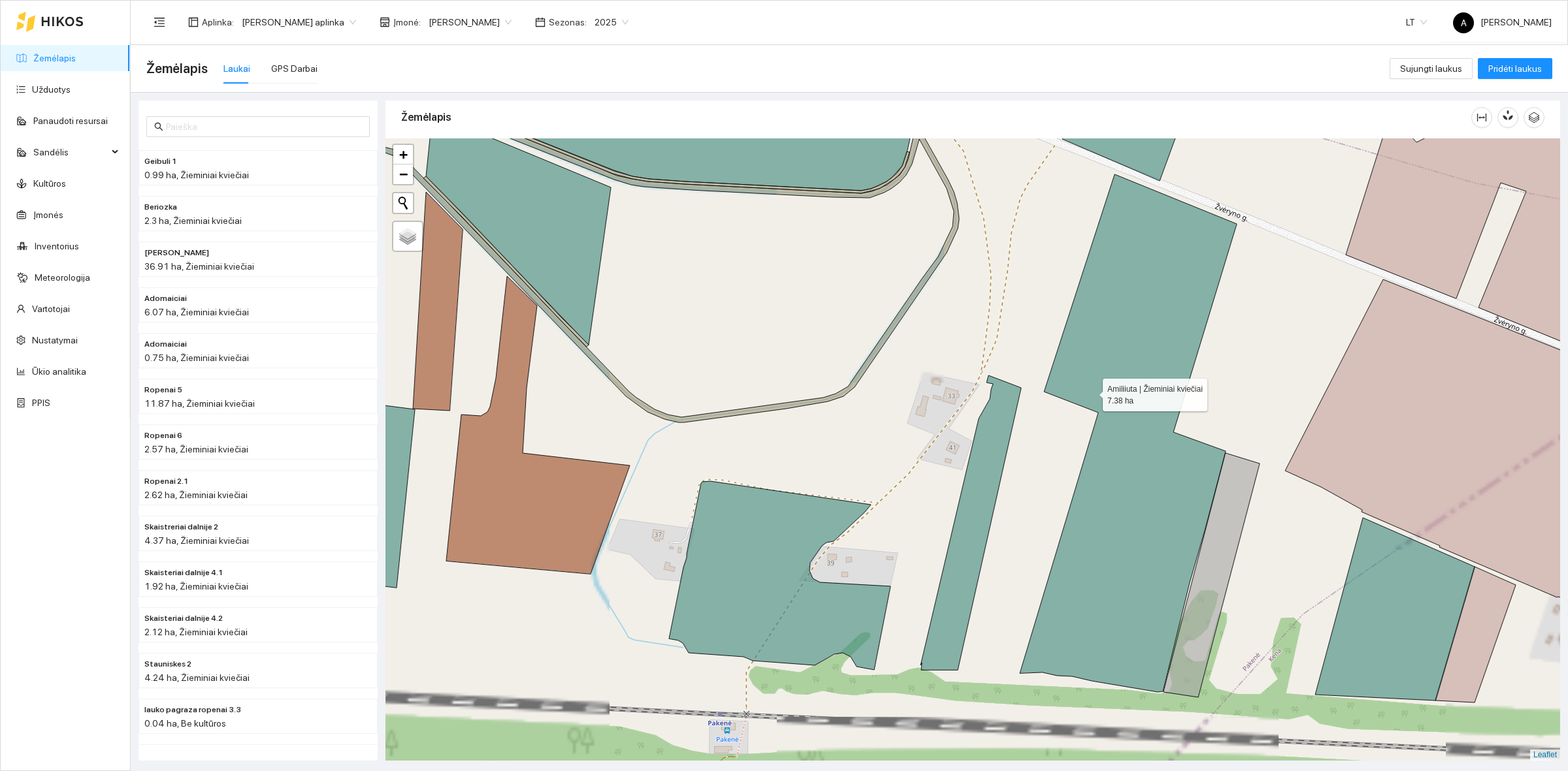
drag, startPoint x: 1042, startPoint y: 528, endPoint x: 1037, endPoint y: 541, distance: 13.9
click at [1037, 541] on icon at bounding box center [1128, 433] width 217 height 518
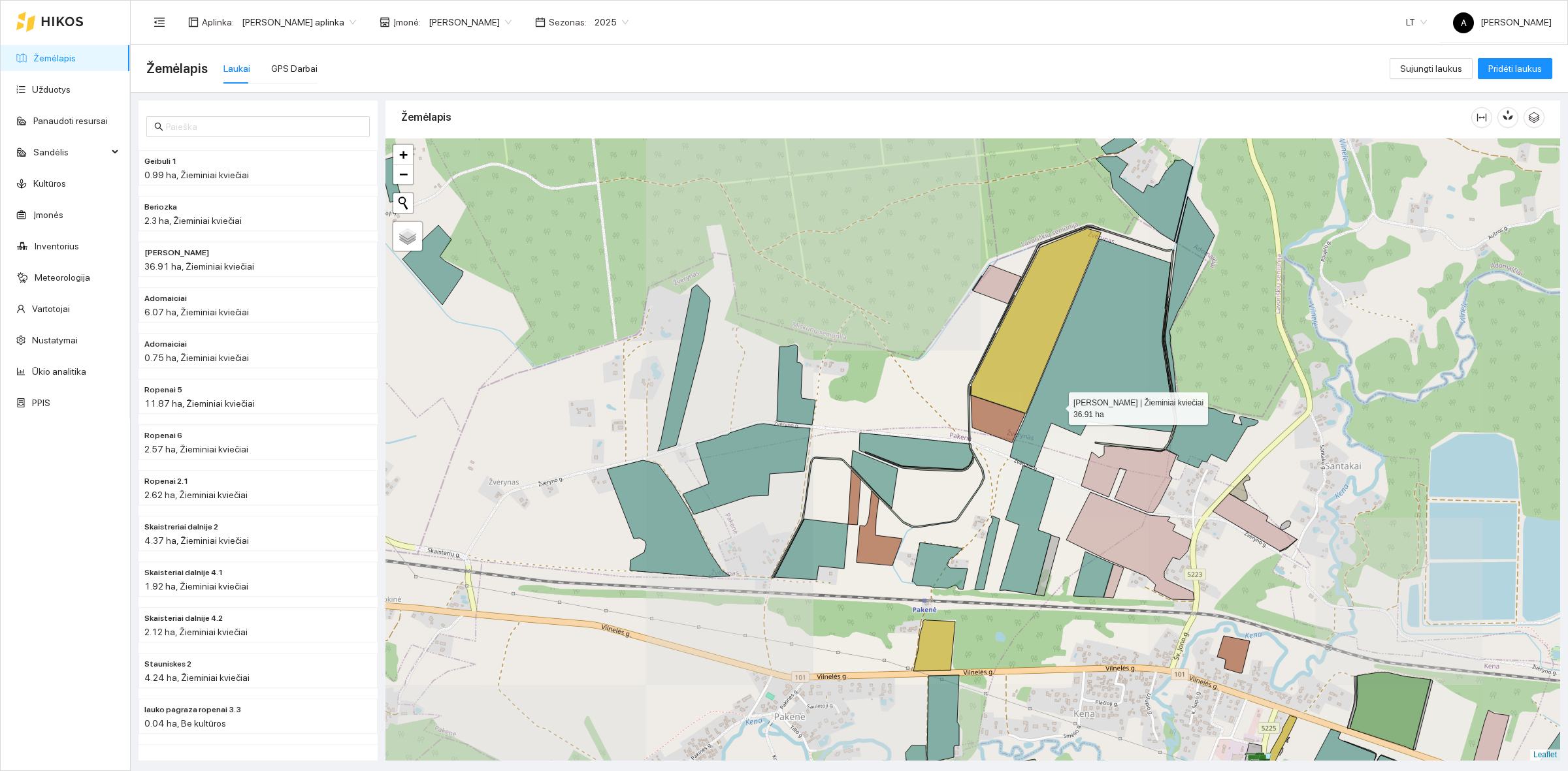
drag, startPoint x: 1060, startPoint y: 402, endPoint x: 1049, endPoint y: 432, distance: 32.0
click at [1049, 432] on icon at bounding box center [1093, 353] width 165 height 229
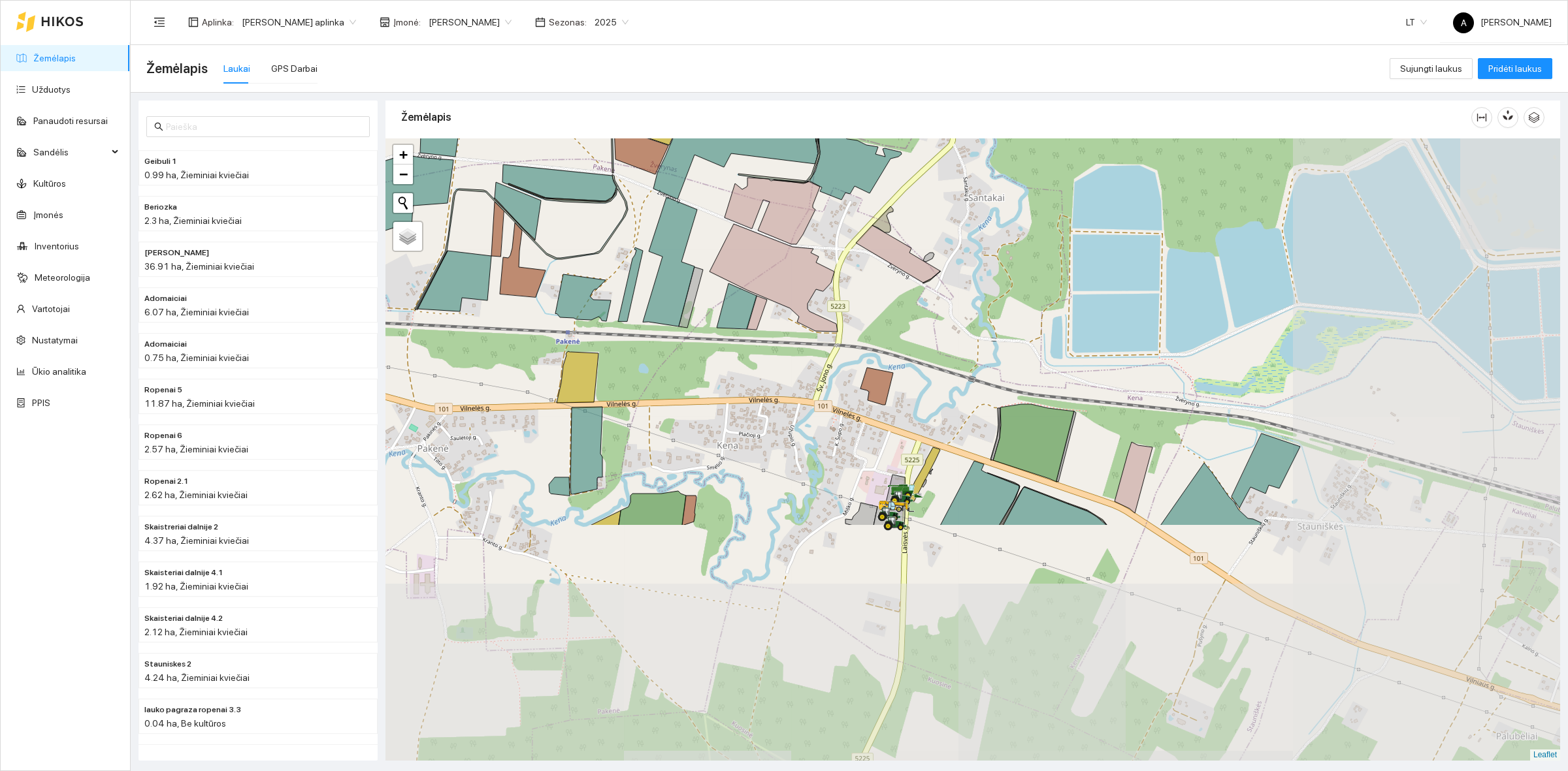
drag, startPoint x: 1104, startPoint y: 648, endPoint x: 758, endPoint y: 350, distance: 456.6
click at [758, 350] on div at bounding box center [972, 450] width 1174 height 622
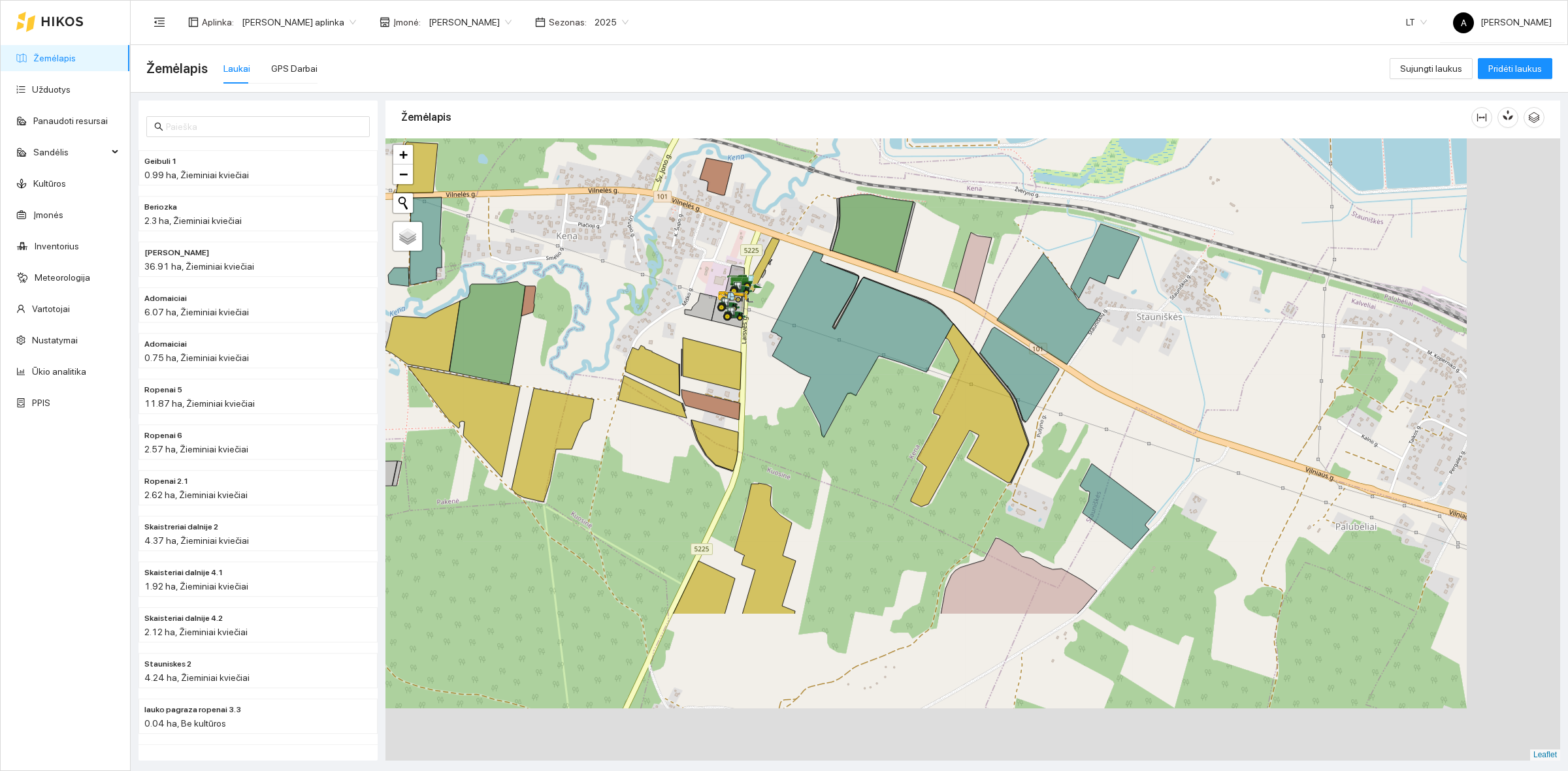
drag, startPoint x: 1037, startPoint y: 638, endPoint x: 644, endPoint y: 89, distance: 675.2
click at [603, 24] on section "Aplinka : Jerzy Gvozdovicz aplinka Įmonė : Jerzy Gvozdovič Sezonas : 2025 LT A …" at bounding box center [849, 386] width 1437 height 771
